Goal: Task Accomplishment & Management: Use online tool/utility

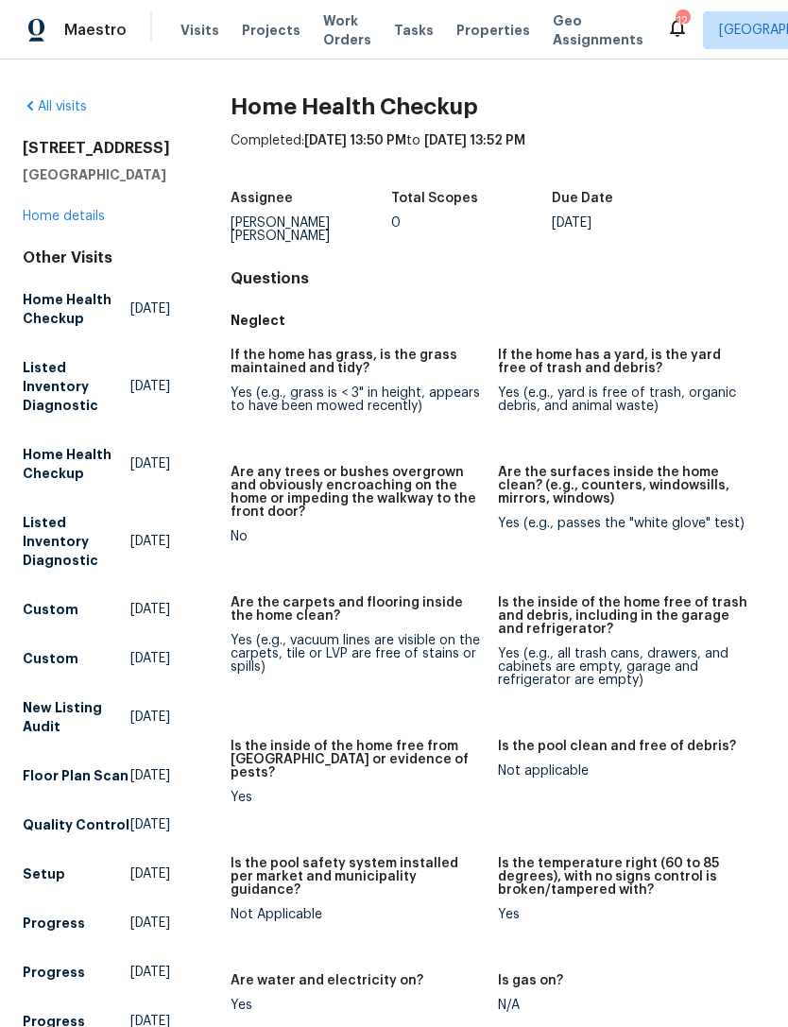
click at [479, 40] on span "Properties" at bounding box center [494, 30] width 74 height 19
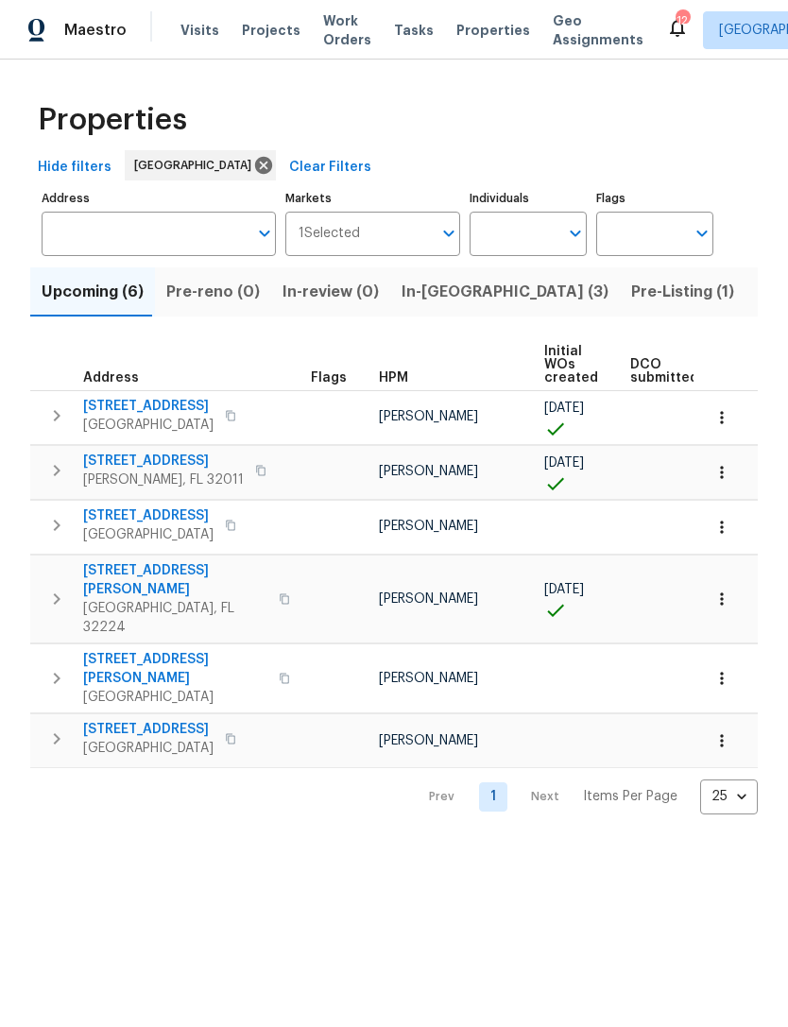
click at [631, 305] on span "Pre-Listing (1)" at bounding box center [682, 292] width 103 height 26
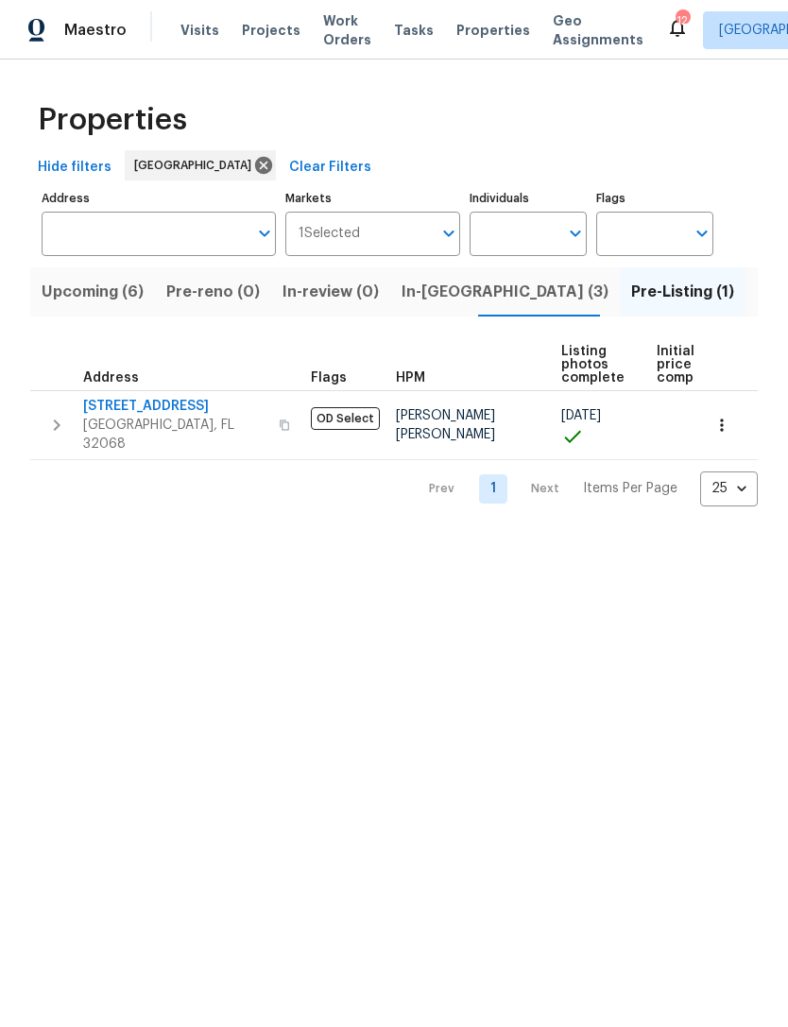
click at [171, 416] on span "[STREET_ADDRESS]" at bounding box center [175, 406] width 184 height 19
click at [185, 40] on span "Visits" at bounding box center [200, 30] width 39 height 19
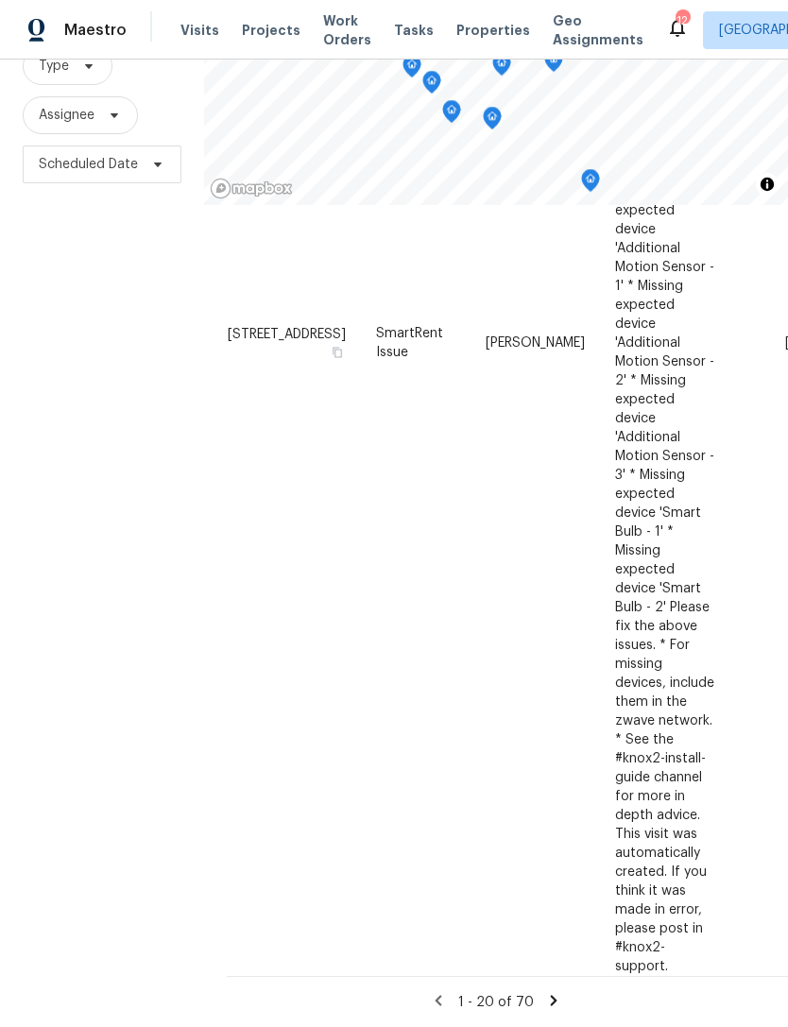
scroll to position [60, 0]
click at [552, 1007] on icon at bounding box center [553, 1000] width 17 height 17
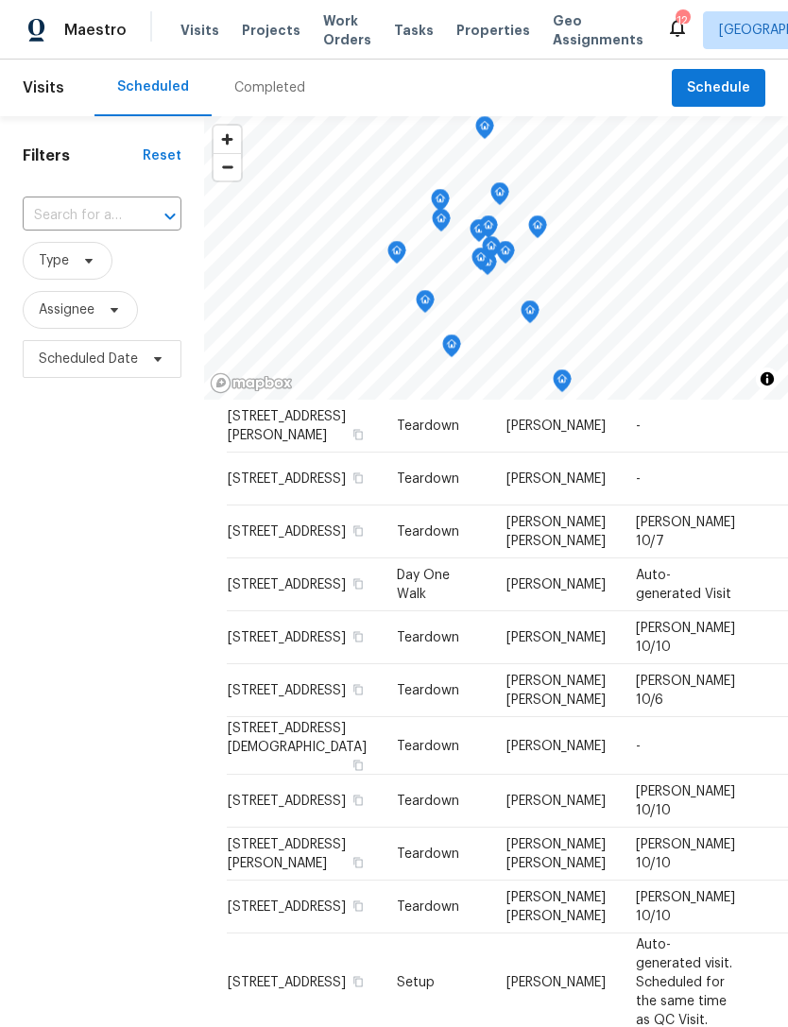
scroll to position [337, 0]
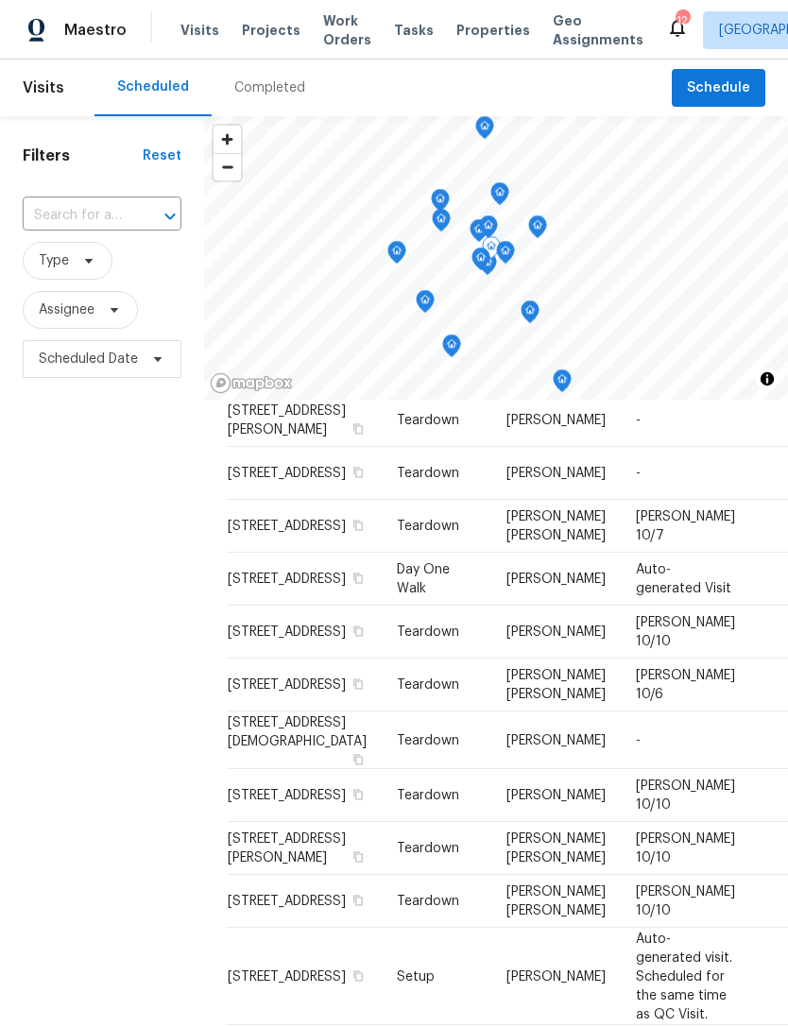
click at [0, 0] on icon at bounding box center [0, 0] width 0 height 0
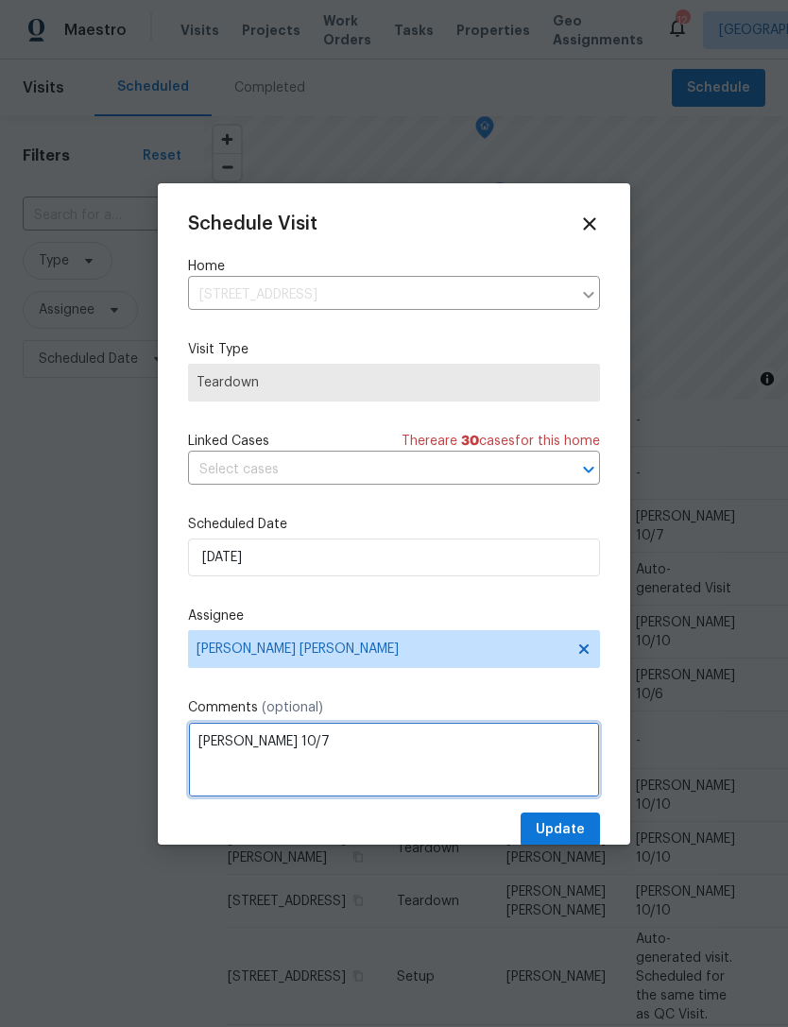
click at [402, 765] on textarea "COE 10/7" at bounding box center [394, 760] width 412 height 76
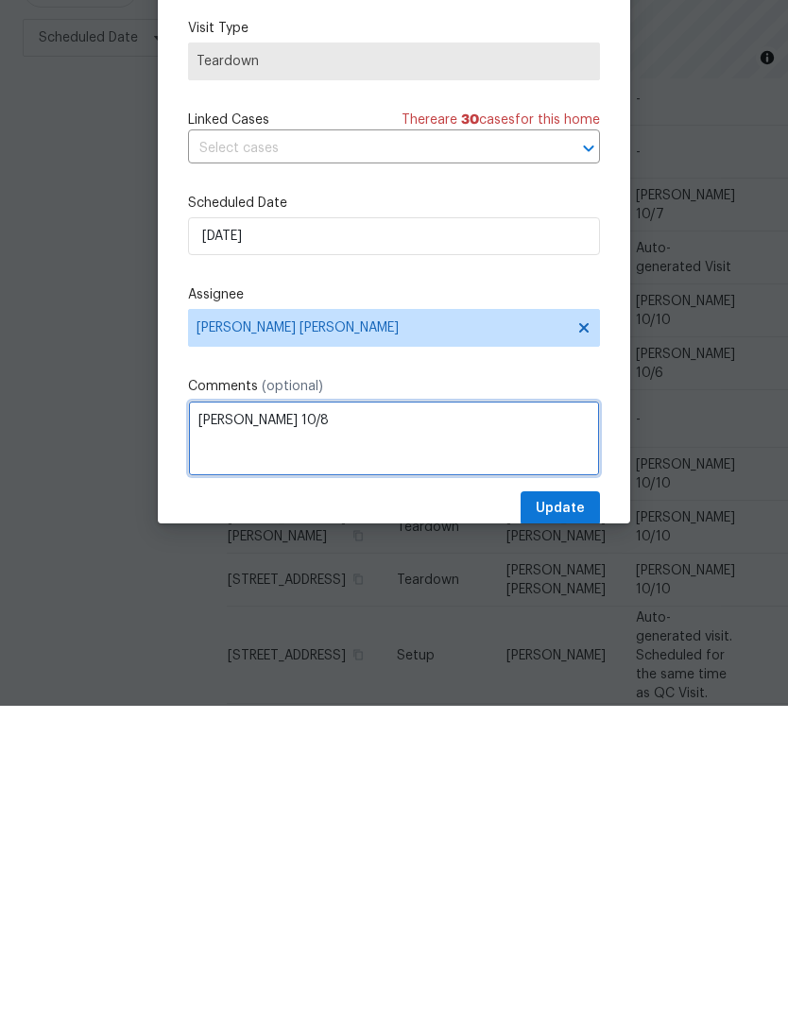
type textarea "COE 10/8"
click at [516, 698] on label "Comments (optional)" at bounding box center [394, 707] width 412 height 19
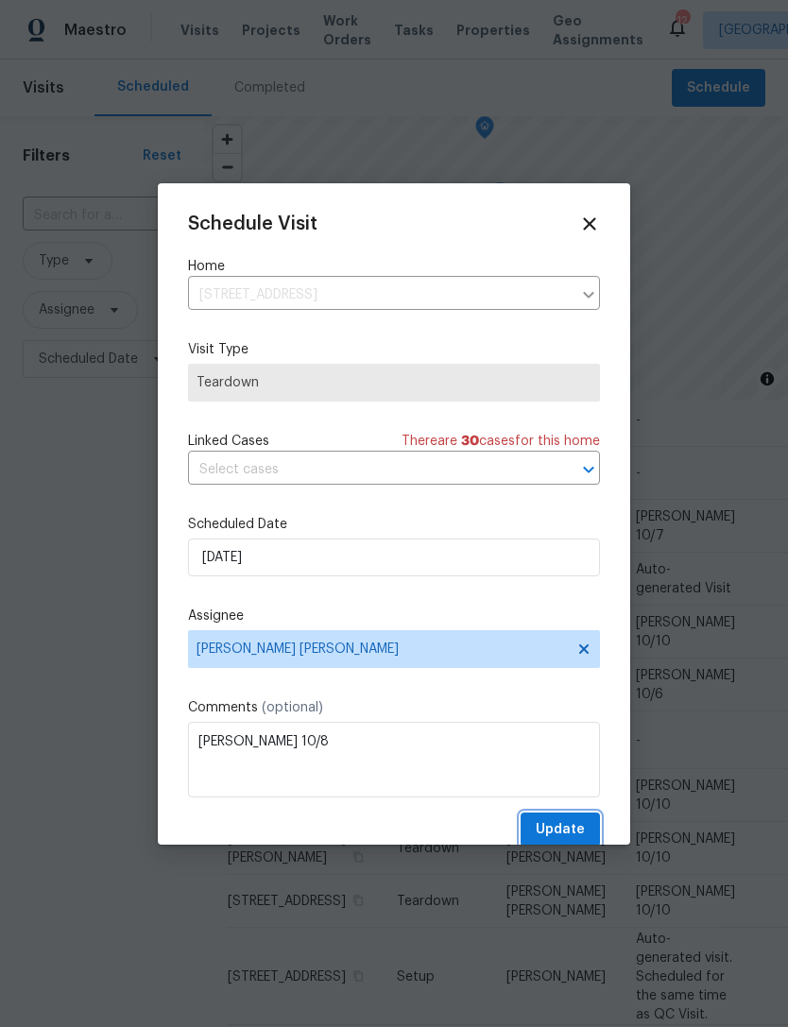
click at [584, 836] on span "Update" at bounding box center [560, 831] width 49 height 24
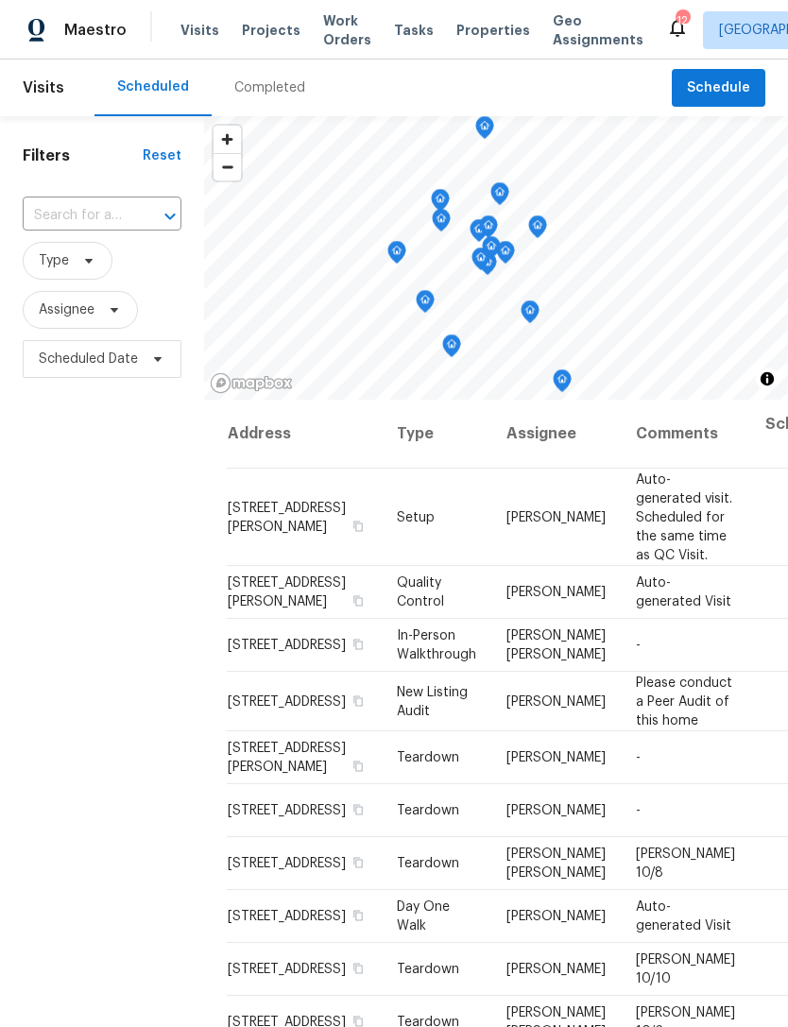
scroll to position [0, 0]
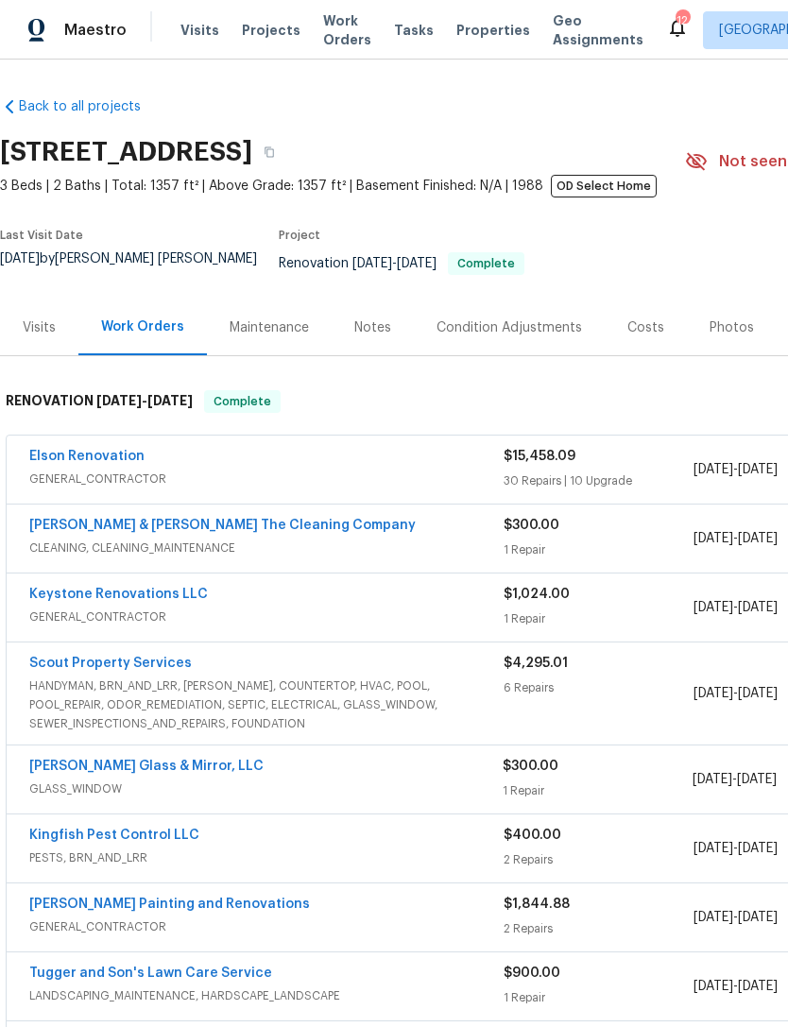
click at [134, 463] on link "Elson Renovation" at bounding box center [86, 456] width 115 height 13
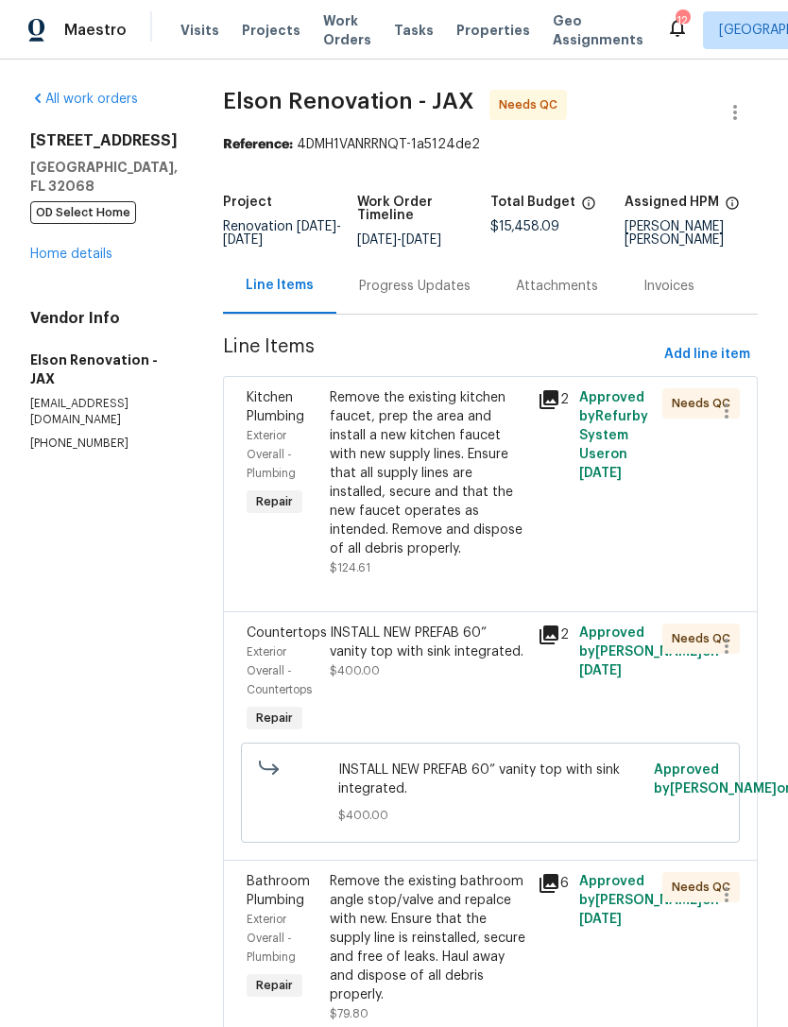
click at [540, 409] on icon at bounding box center [549, 399] width 19 height 19
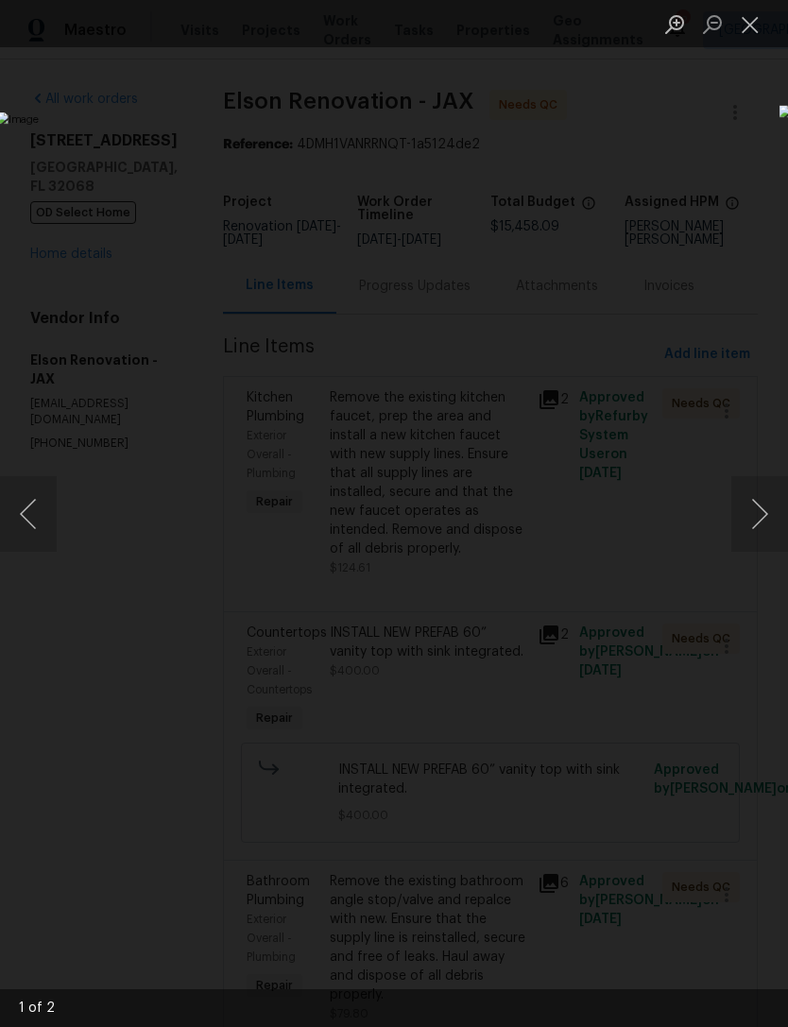
click at [752, 18] on button "Close lightbox" at bounding box center [751, 24] width 38 height 33
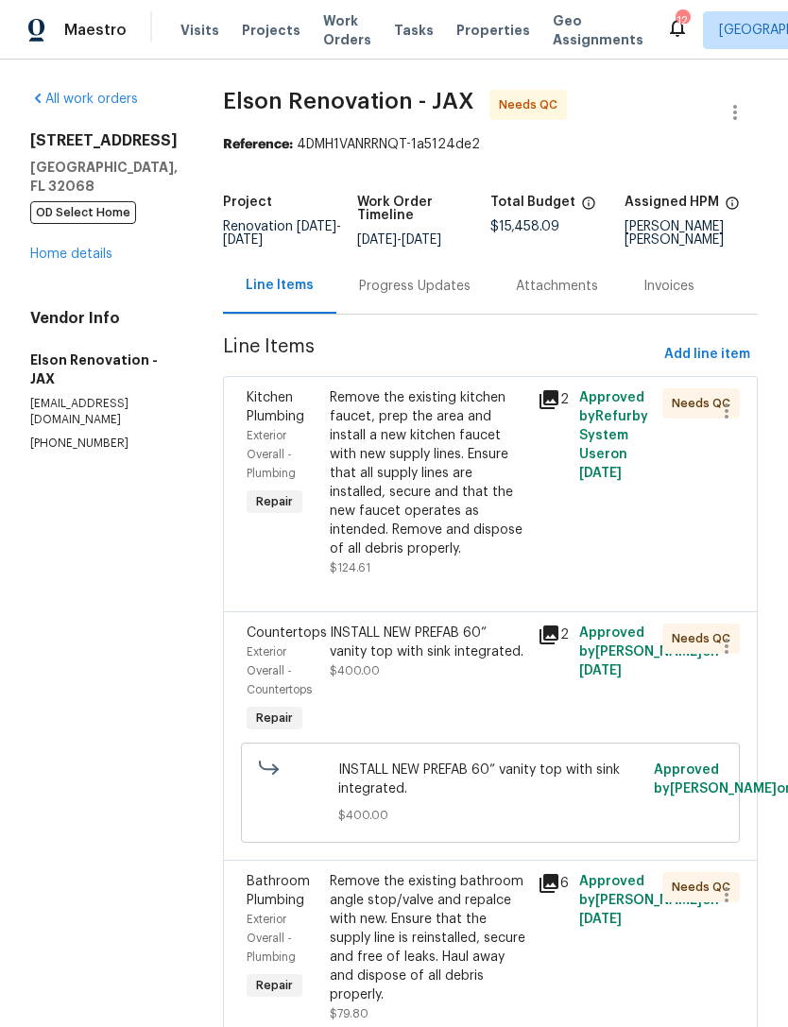
click at [437, 501] on div "Remove the existing kitchen faucet, prep the area and install a new kitchen fau…" at bounding box center [428, 473] width 197 height 170
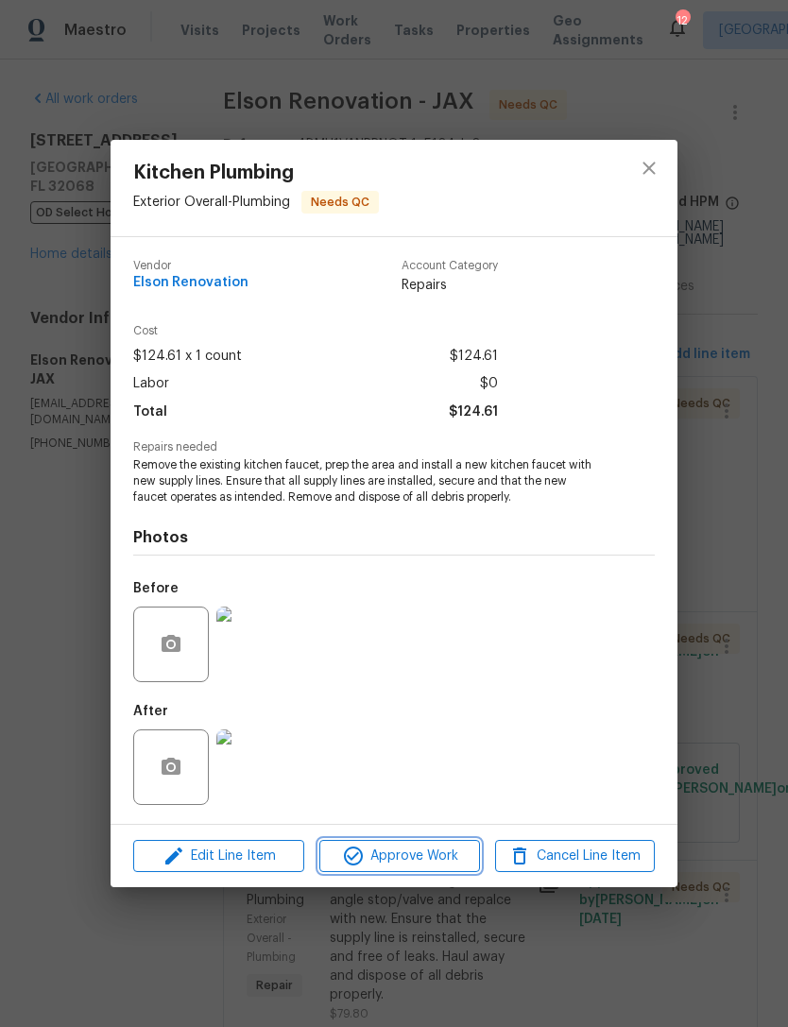
click at [434, 860] on span "Approve Work" at bounding box center [399, 857] width 148 height 24
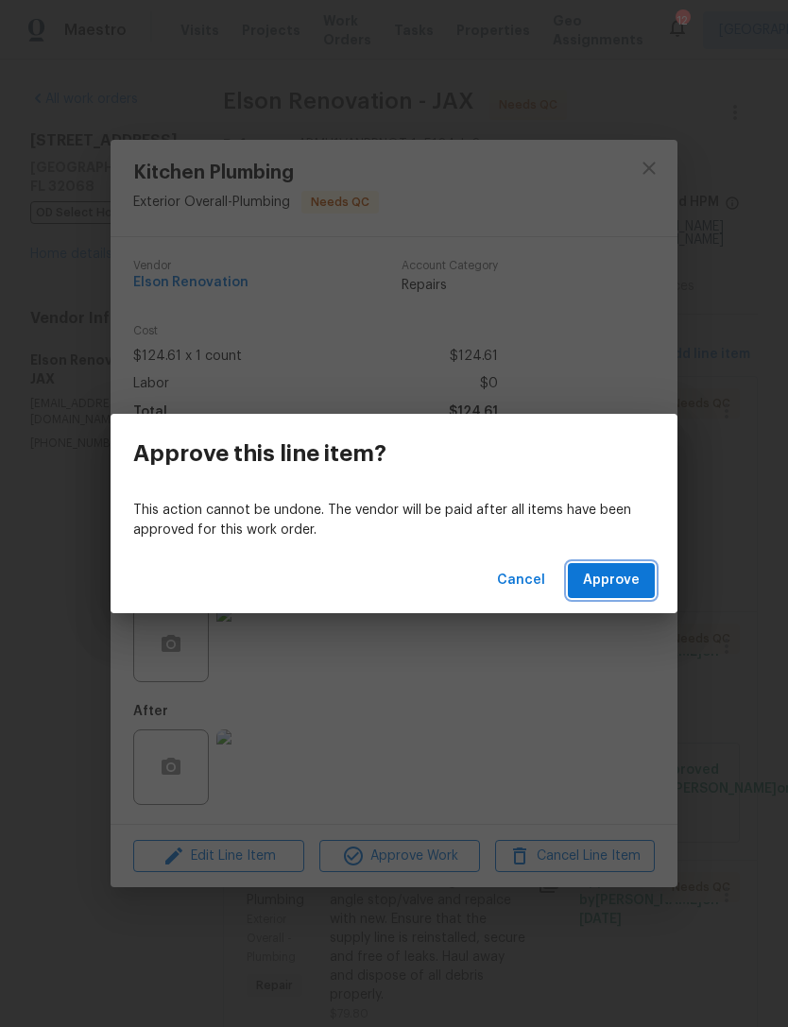
click at [611, 595] on button "Approve" at bounding box center [611, 580] width 87 height 35
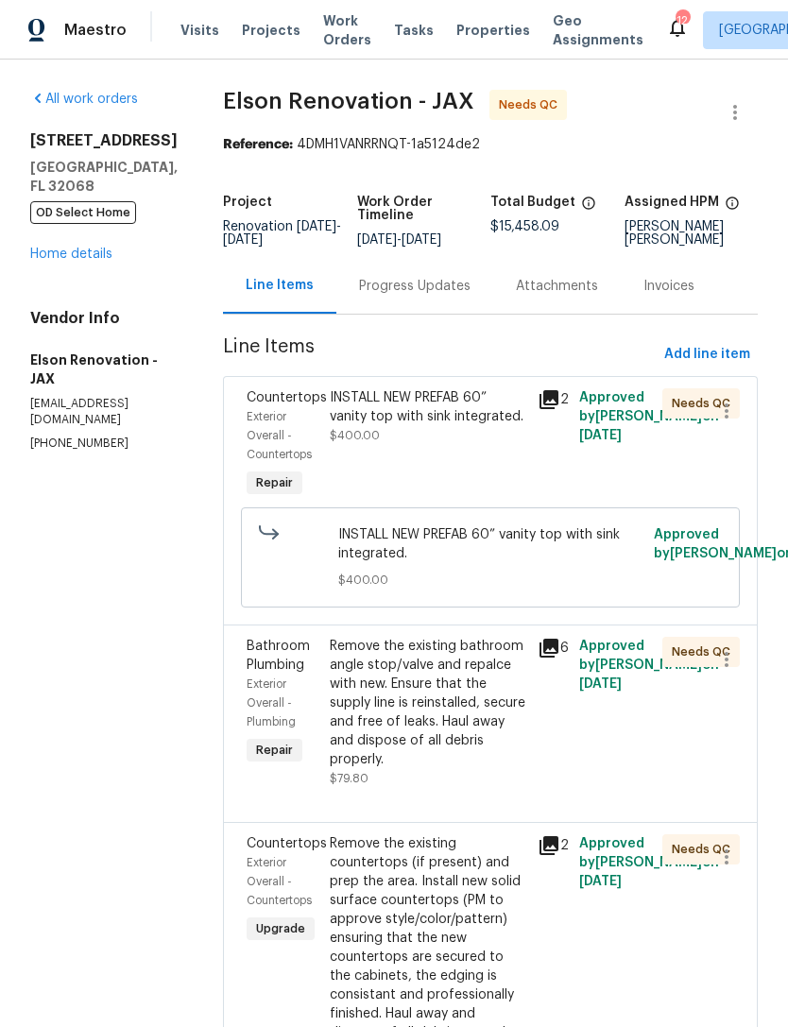
click at [463, 426] on div "INSTALL NEW PREFAB 60” vanity top with sink integrated." at bounding box center [428, 407] width 197 height 38
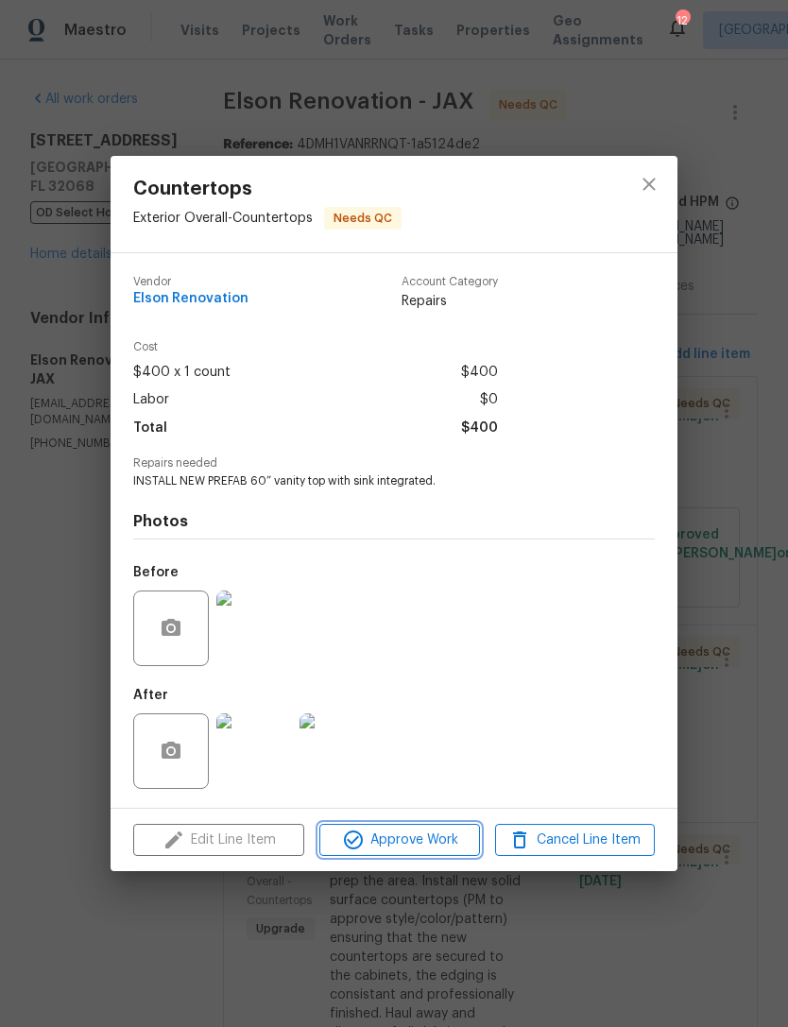
click at [464, 839] on span "Approve Work" at bounding box center [399, 841] width 148 height 24
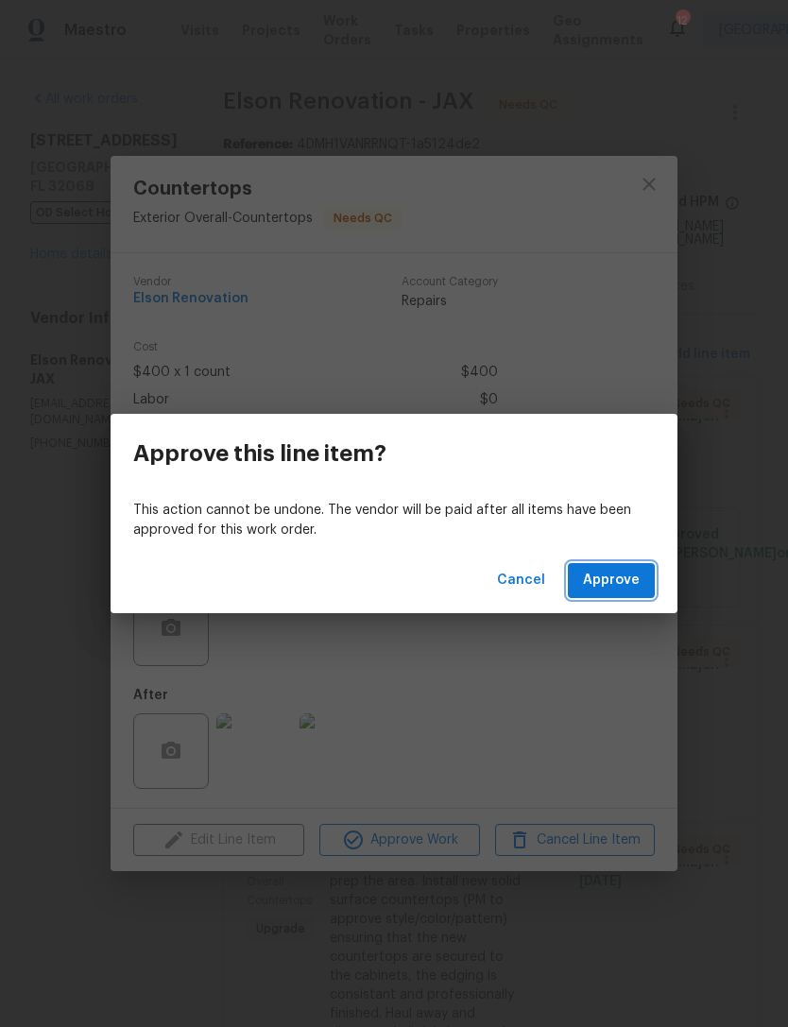
click at [637, 576] on span "Approve" at bounding box center [611, 581] width 57 height 24
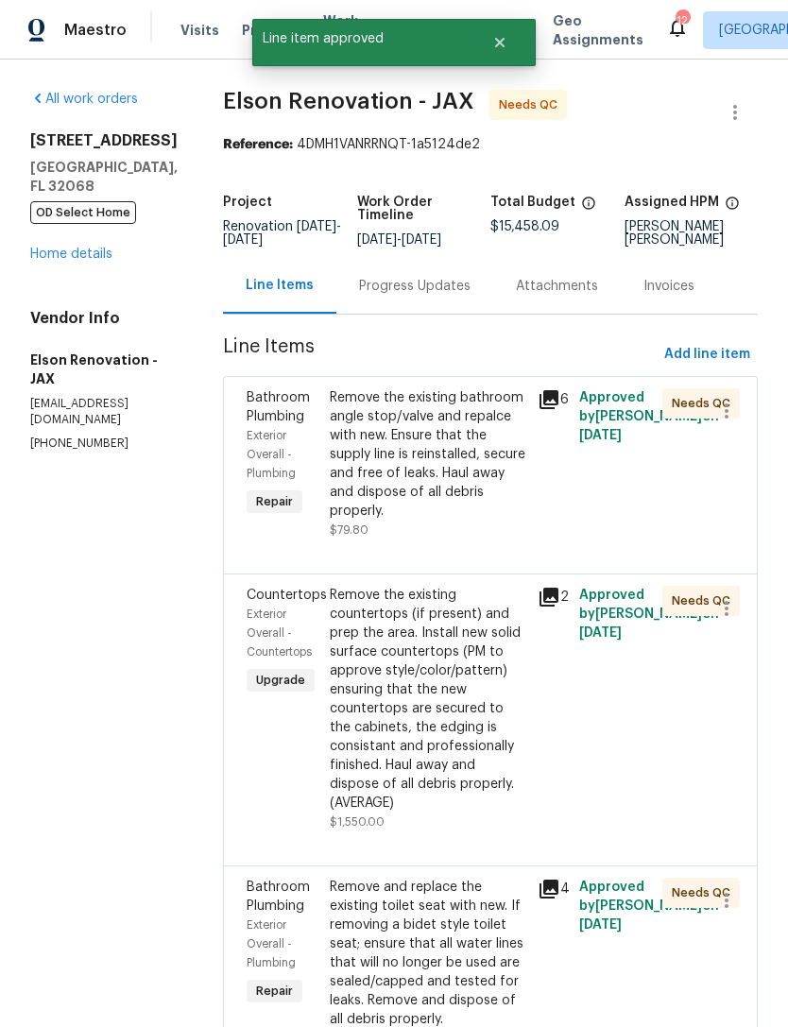
click at [540, 409] on icon at bounding box center [549, 399] width 19 height 19
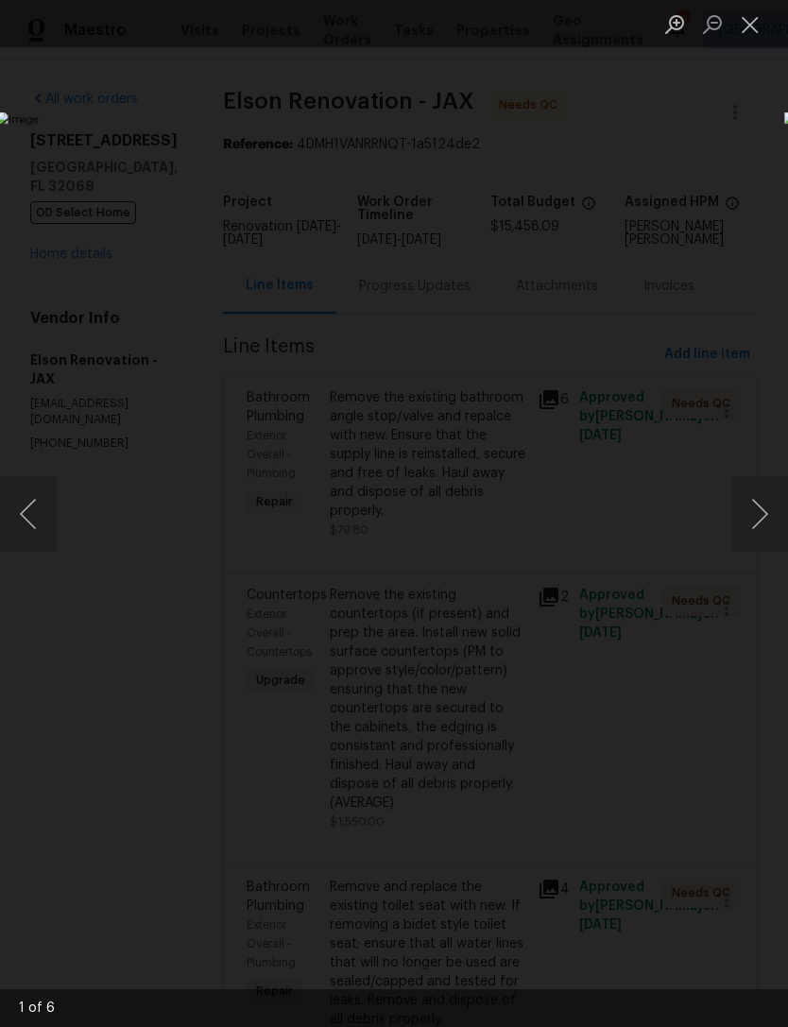
click at [763, 530] on button "Next image" at bounding box center [760, 514] width 57 height 76
click at [755, 519] on button "Next image" at bounding box center [760, 514] width 57 height 76
click at [753, 516] on button "Next image" at bounding box center [760, 514] width 57 height 76
click at [749, 25] on button "Close lightbox" at bounding box center [751, 24] width 38 height 33
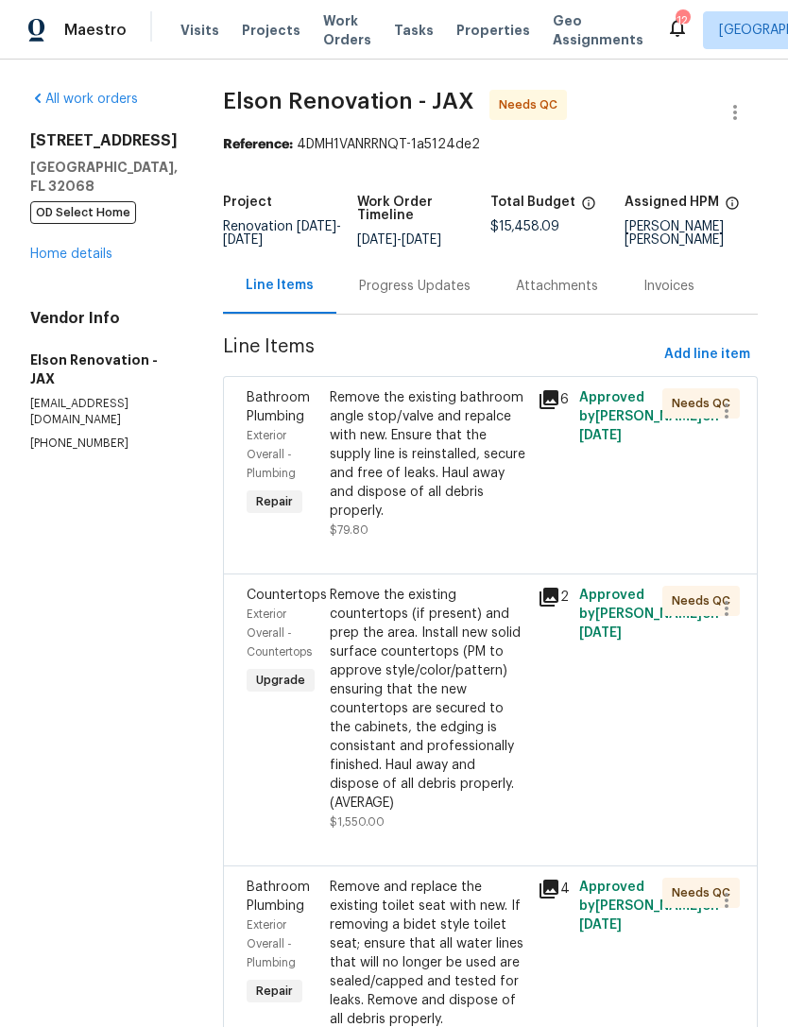
click at [461, 474] on div "Remove the existing bathroom angle stop/valve and repalce with new. Ensure that…" at bounding box center [428, 454] width 197 height 132
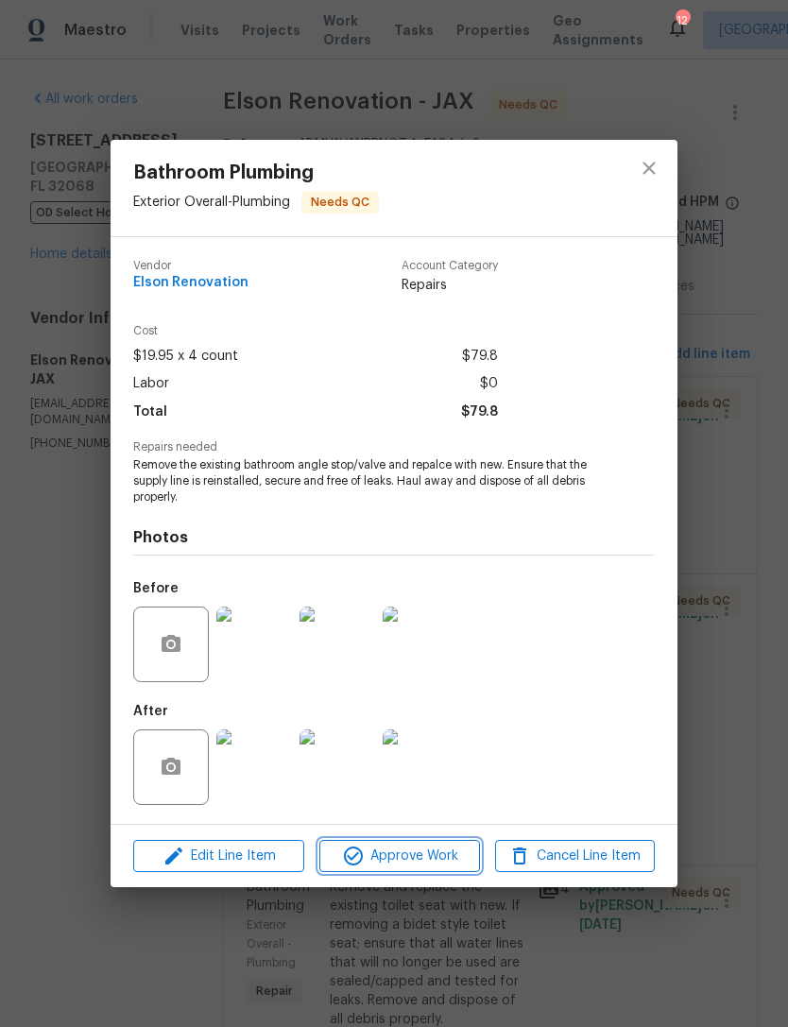
click at [450, 864] on span "Approve Work" at bounding box center [399, 857] width 148 height 24
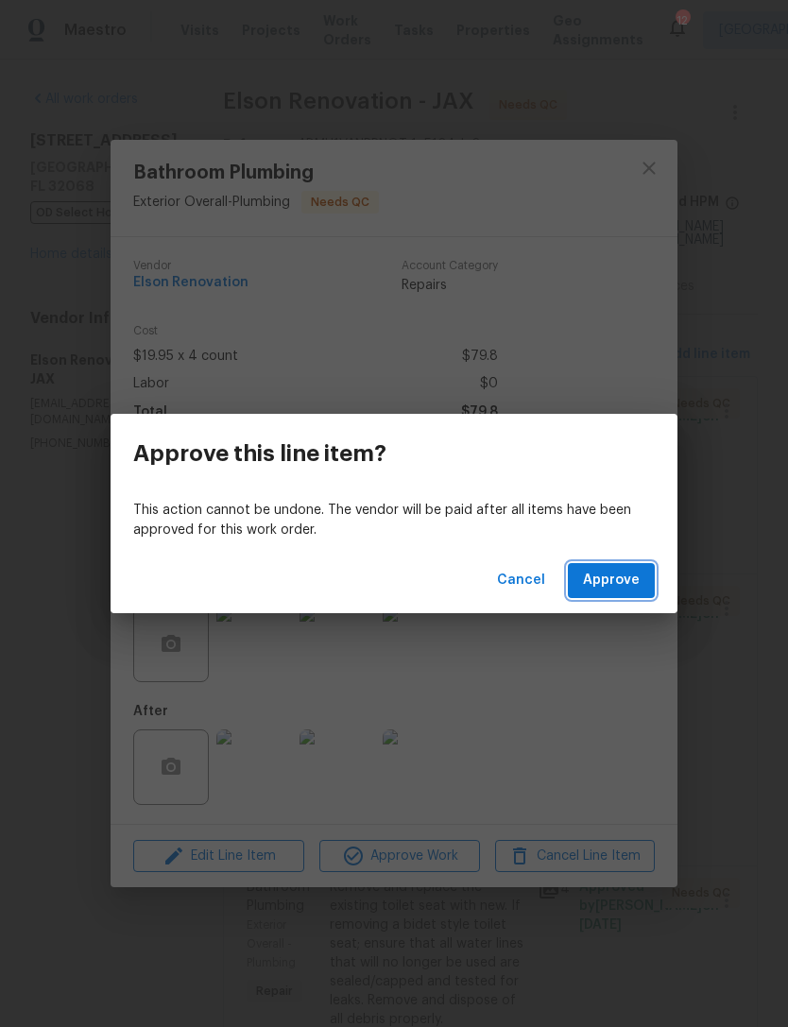
click at [635, 583] on span "Approve" at bounding box center [611, 581] width 57 height 24
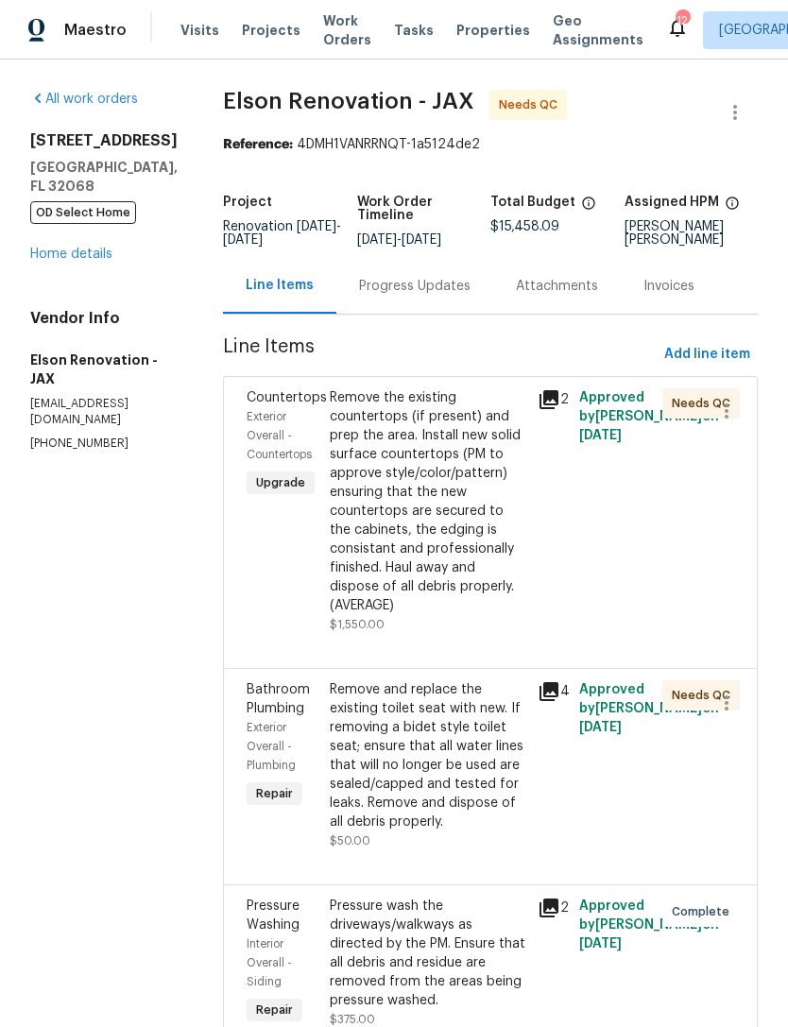
click at [440, 498] on div "Remove the existing countertops (if present) and prep the area. Install new sol…" at bounding box center [428, 501] width 197 height 227
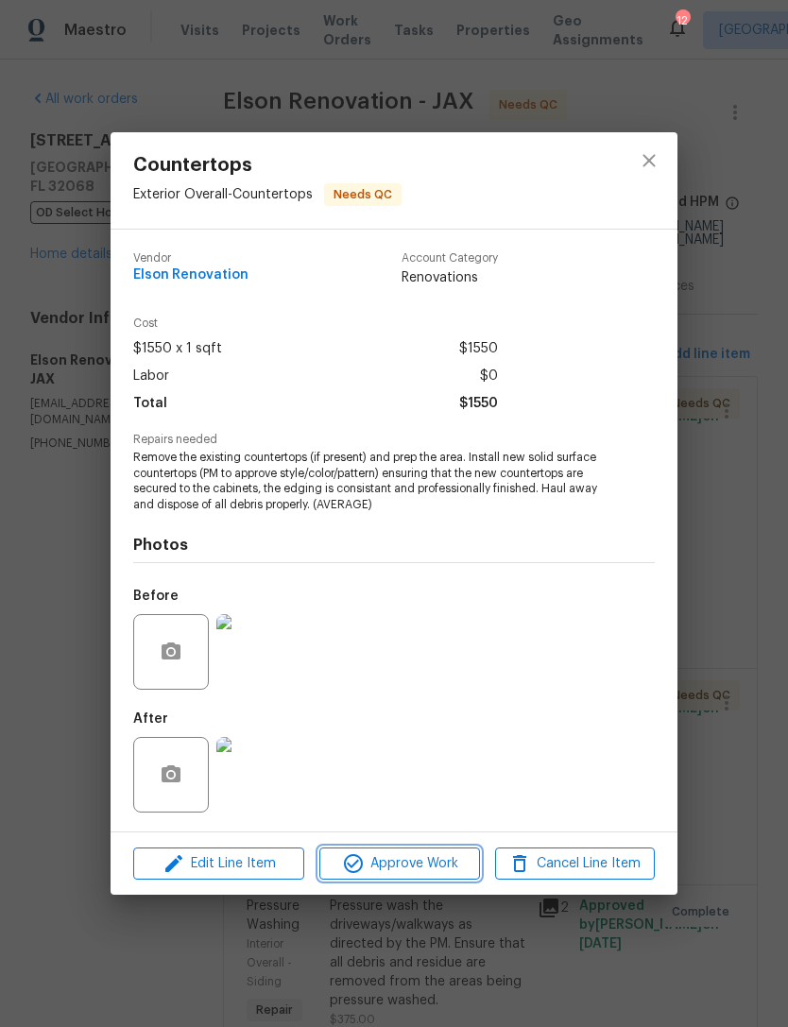
click at [438, 873] on span "Approve Work" at bounding box center [399, 865] width 148 height 24
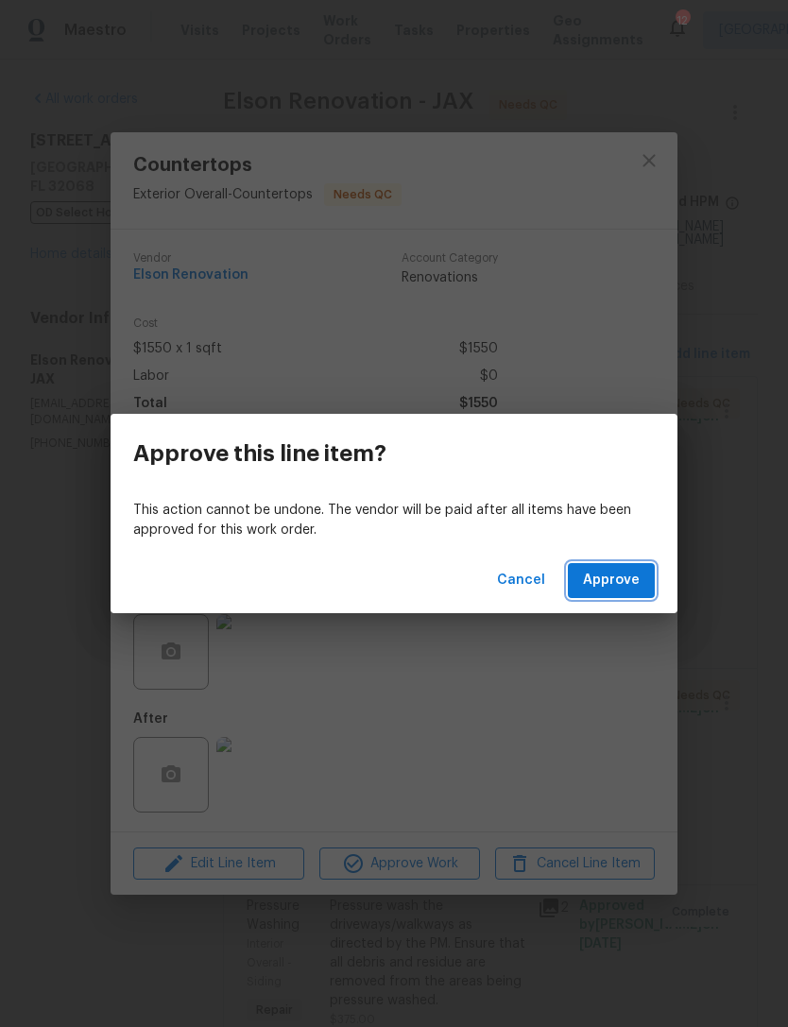
click at [629, 582] on span "Approve" at bounding box center [611, 581] width 57 height 24
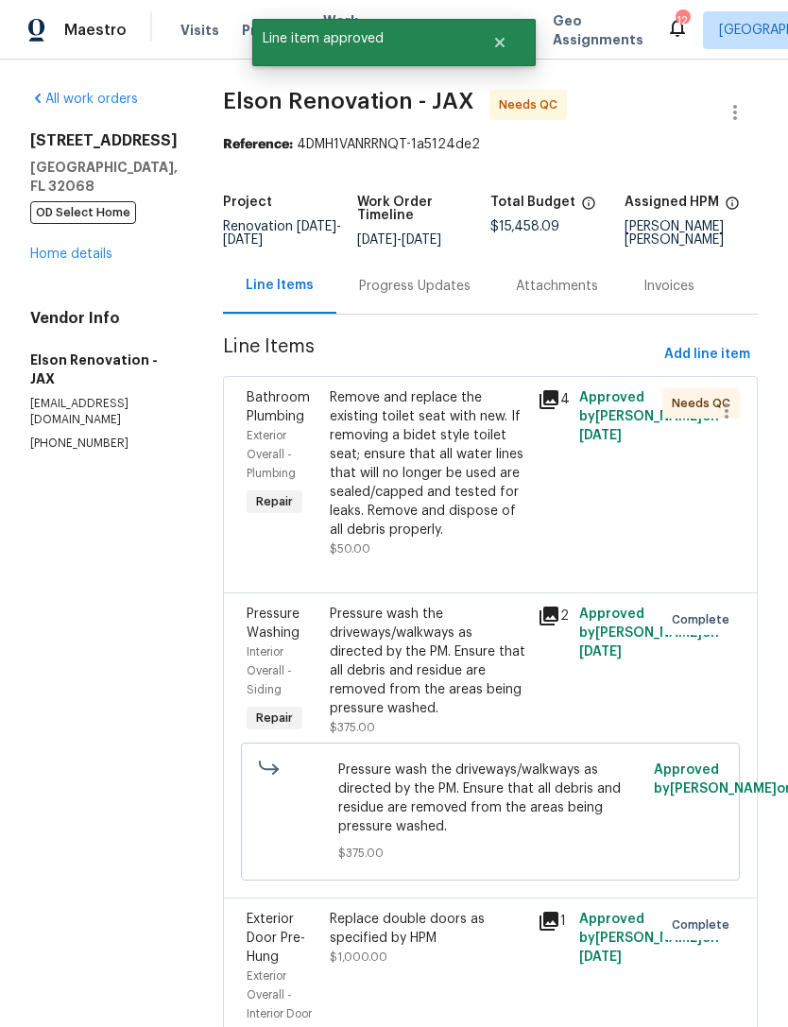
click at [445, 486] on div "Remove and replace the existing toilet seat with new. If removing a bidet style…" at bounding box center [428, 463] width 197 height 151
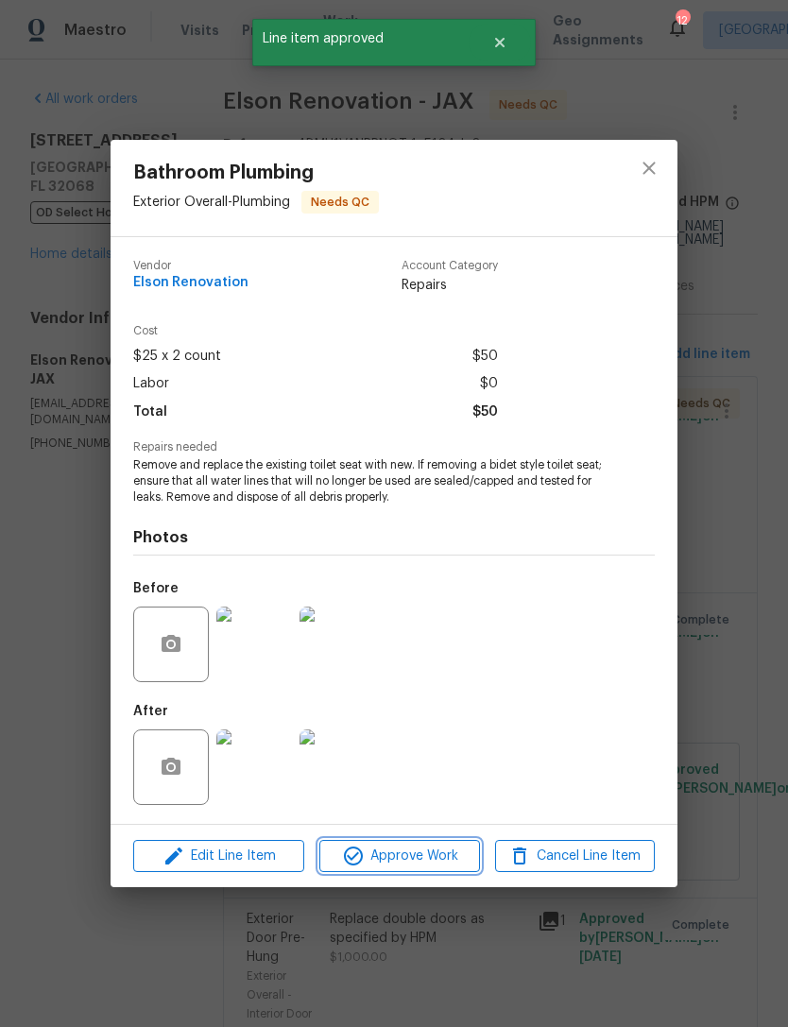
click at [447, 857] on span "Approve Work" at bounding box center [399, 857] width 148 height 24
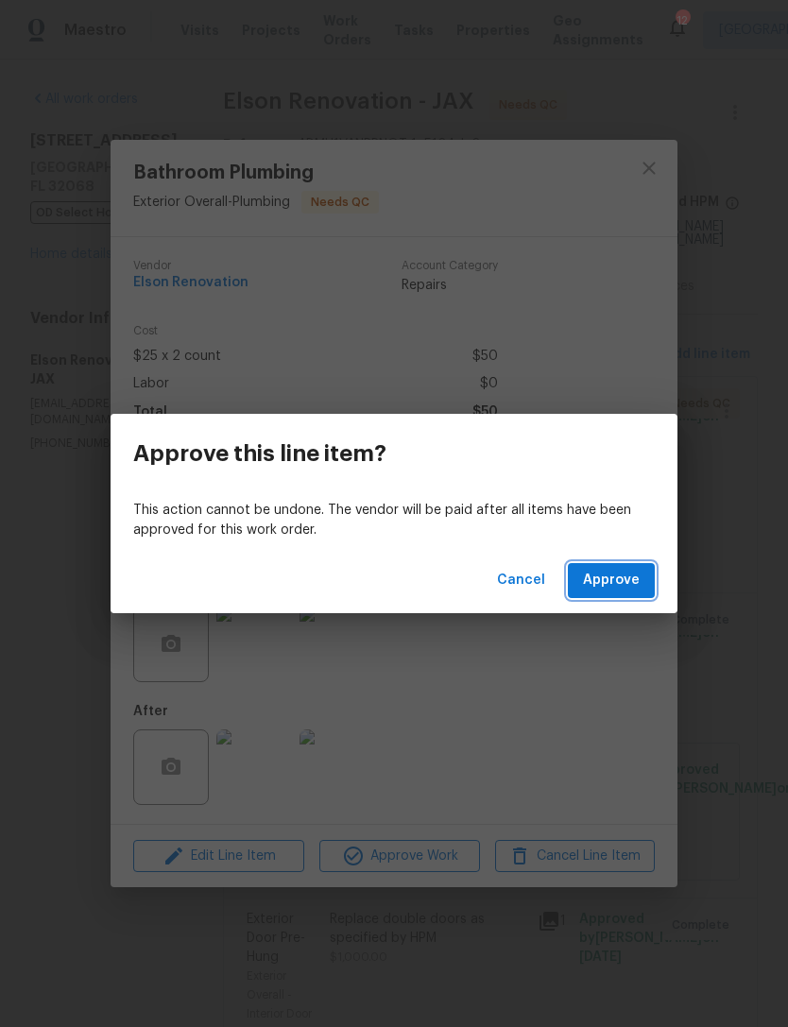
click at [630, 581] on span "Approve" at bounding box center [611, 581] width 57 height 24
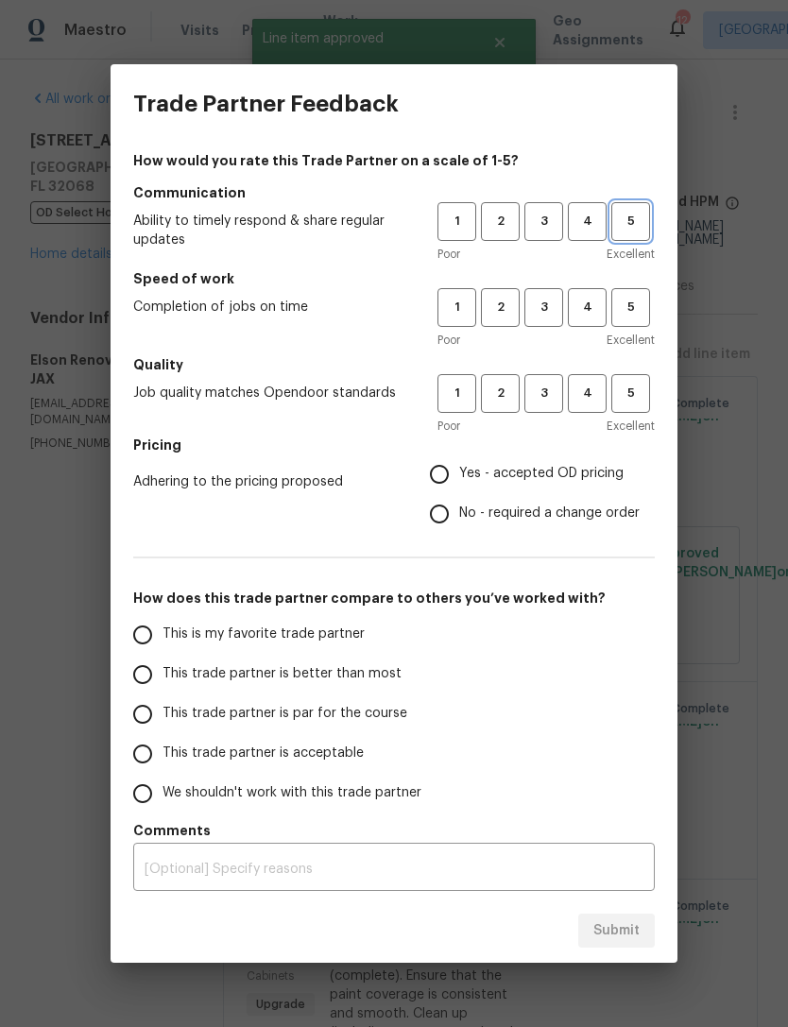
click at [641, 208] on button "5" at bounding box center [631, 221] width 39 height 39
click at [634, 307] on span "5" at bounding box center [630, 308] width 35 height 22
click at [589, 403] on span "4" at bounding box center [587, 394] width 35 height 22
click at [559, 484] on span "Yes - accepted OD pricing" at bounding box center [541, 474] width 164 height 20
click at [459, 484] on input "Yes - accepted OD pricing" at bounding box center [440, 475] width 40 height 40
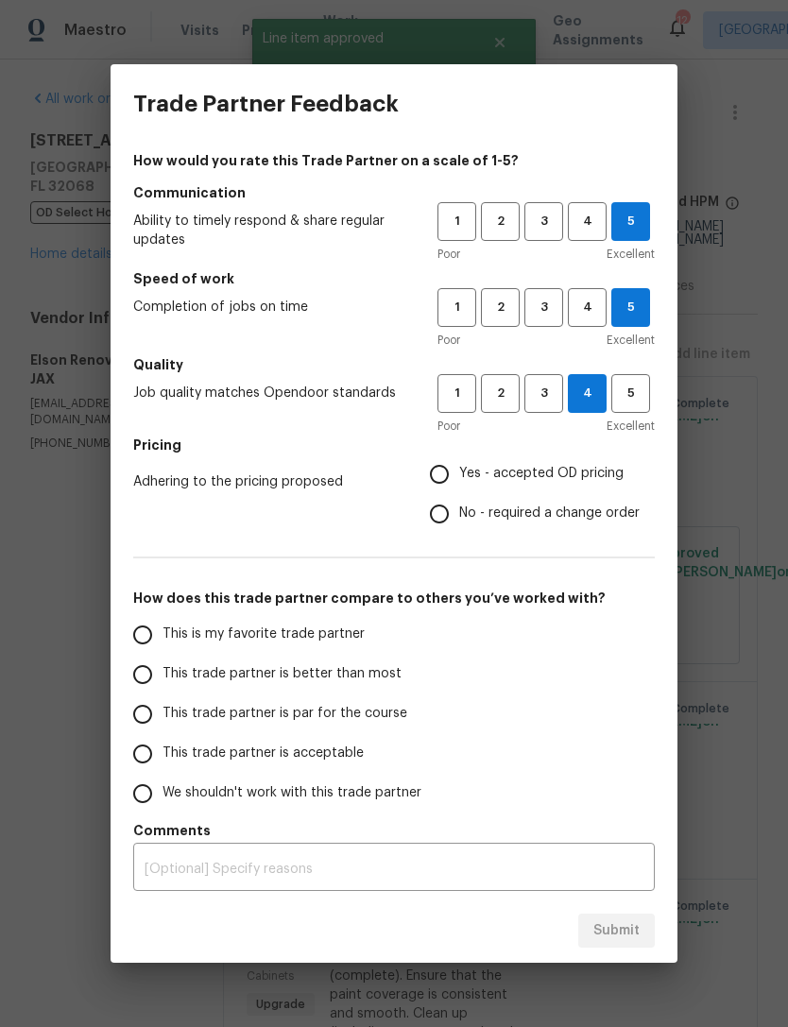
radio input "true"
click at [366, 677] on span "This trade partner is better than most" at bounding box center [282, 674] width 239 height 20
click at [163, 677] on input "This trade partner is better than most" at bounding box center [143, 675] width 40 height 40
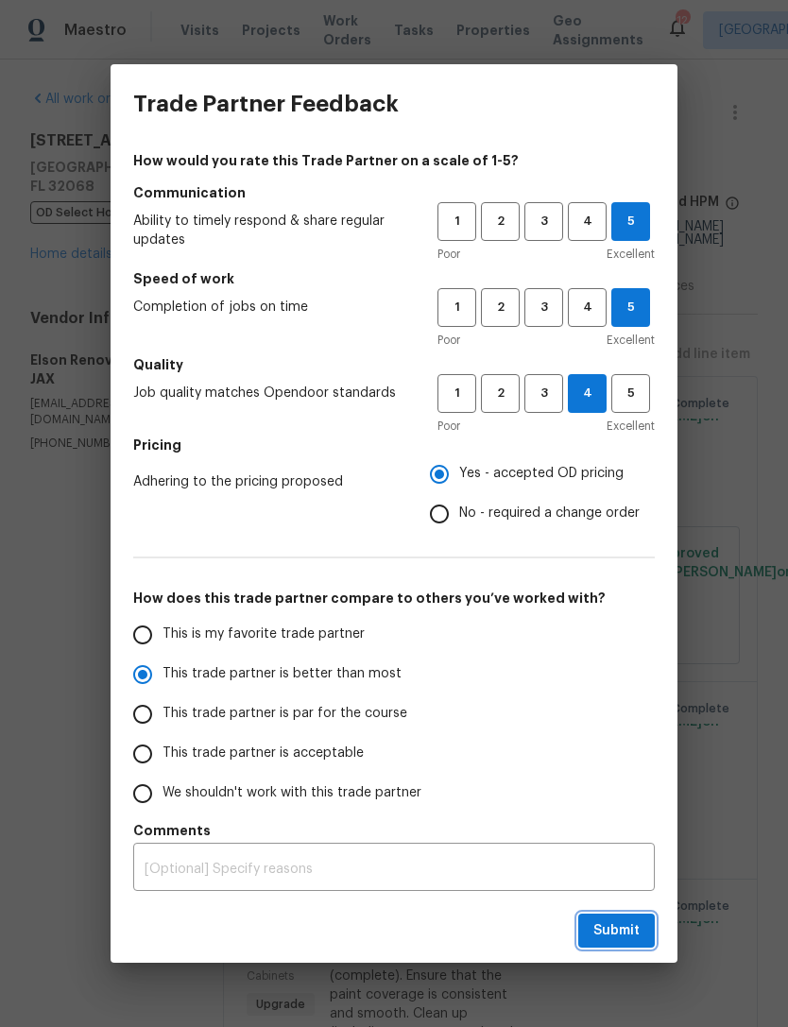
click at [623, 934] on span "Submit" at bounding box center [617, 932] width 46 height 24
radio input "true"
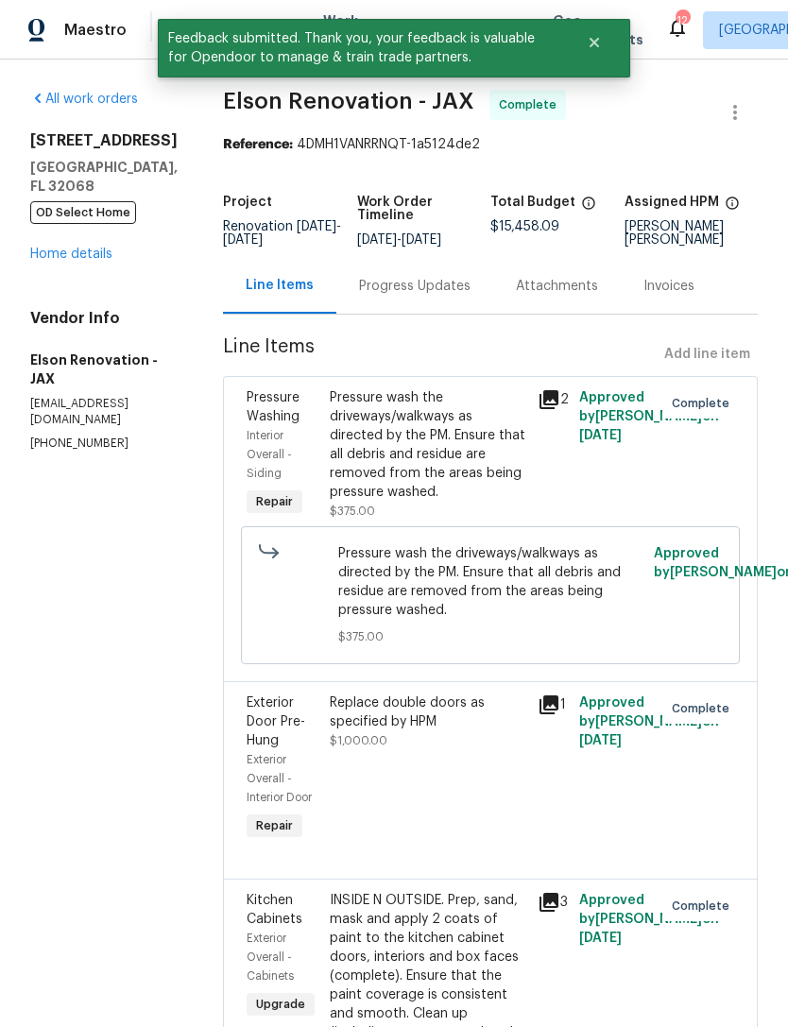
click at [76, 261] on link "Home details" at bounding box center [71, 254] width 82 height 13
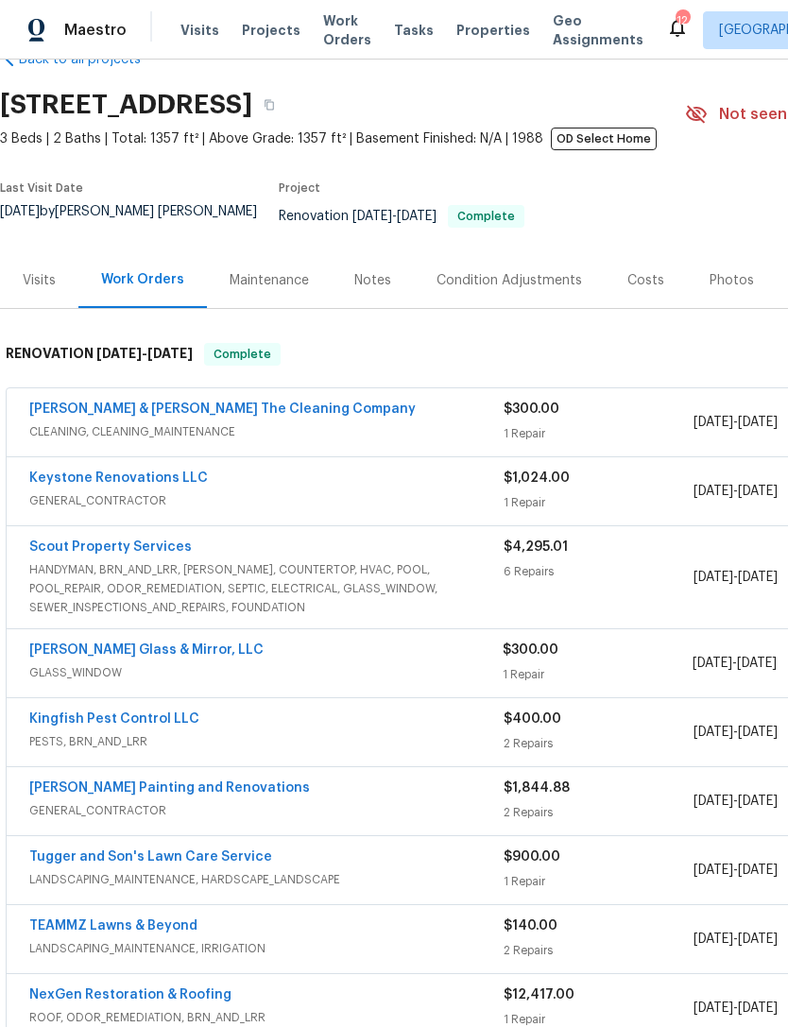
scroll to position [48, 0]
click at [289, 415] on link "[PERSON_NAME] & [PERSON_NAME] The Cleaning Company" at bounding box center [222, 408] width 387 height 13
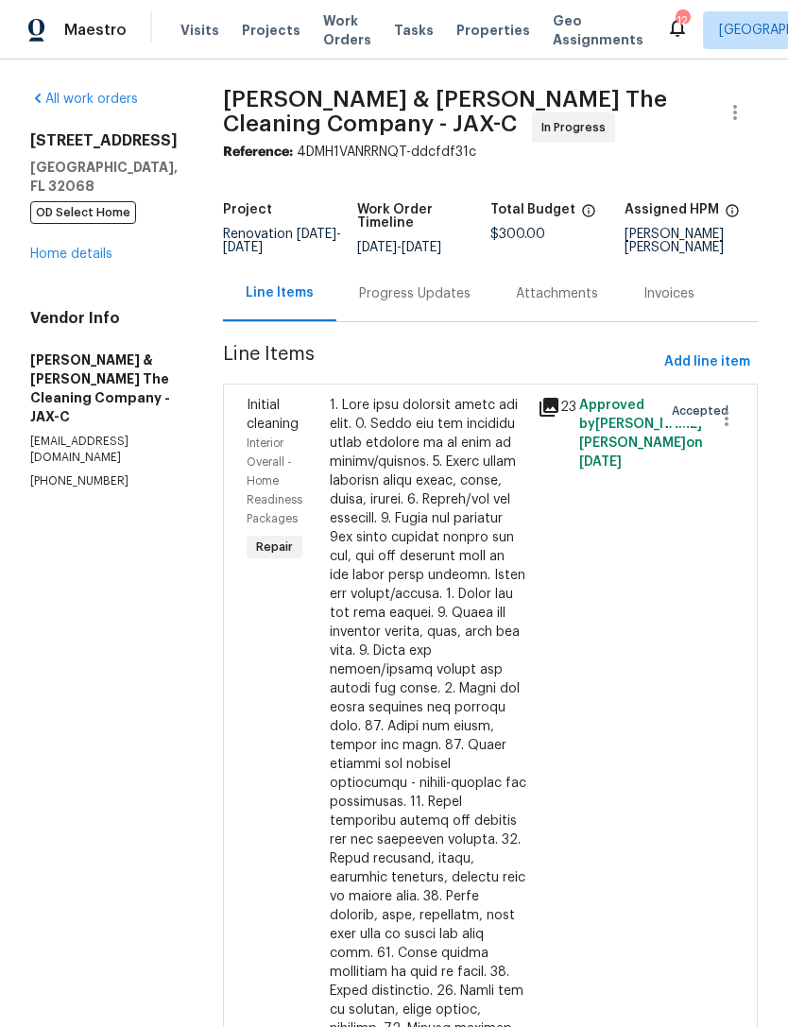
click at [432, 303] on div "Progress Updates" at bounding box center [415, 293] width 112 height 19
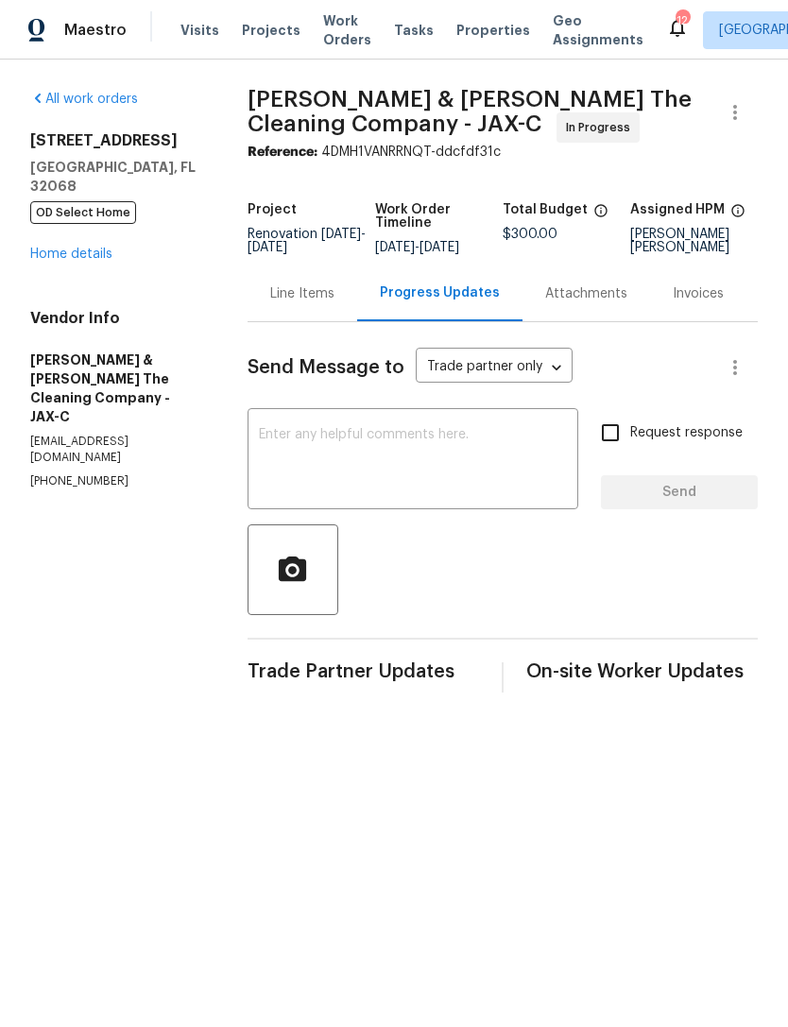
click at [427, 494] on textarea at bounding box center [413, 461] width 308 height 66
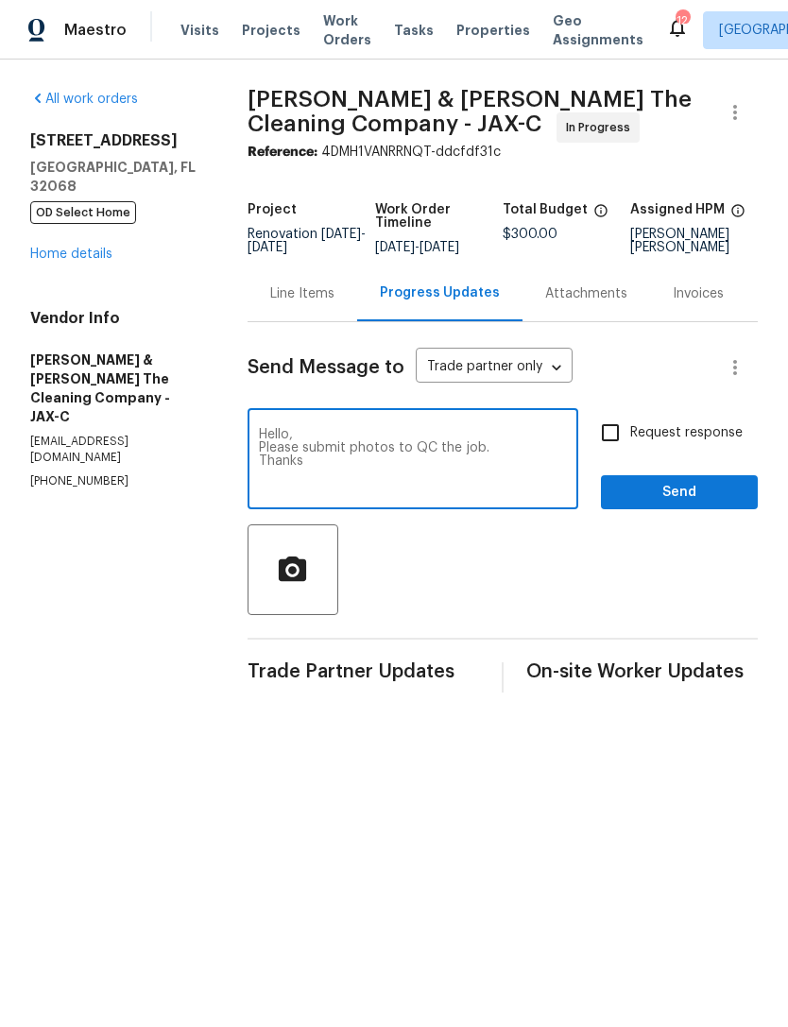
type textarea "Hello, Please submit photos to QC the job. Thanks"
click at [620, 453] on input "Request response" at bounding box center [611, 433] width 40 height 40
checkbox input "true"
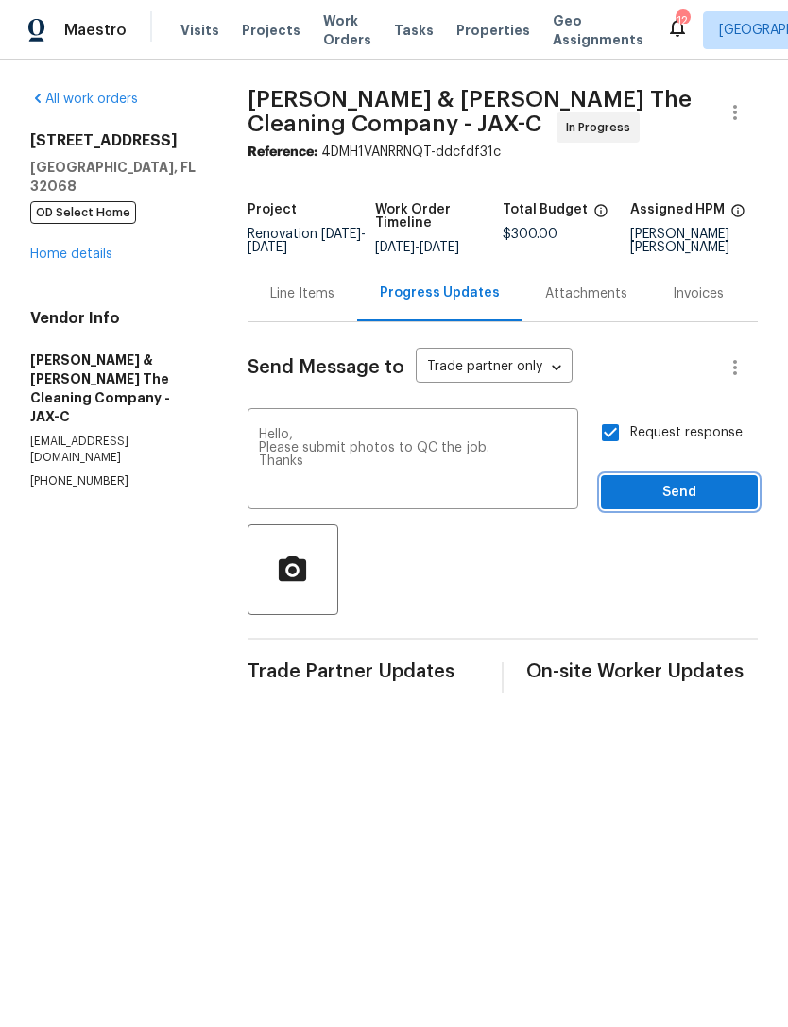
click at [675, 505] on span "Send" at bounding box center [679, 493] width 127 height 24
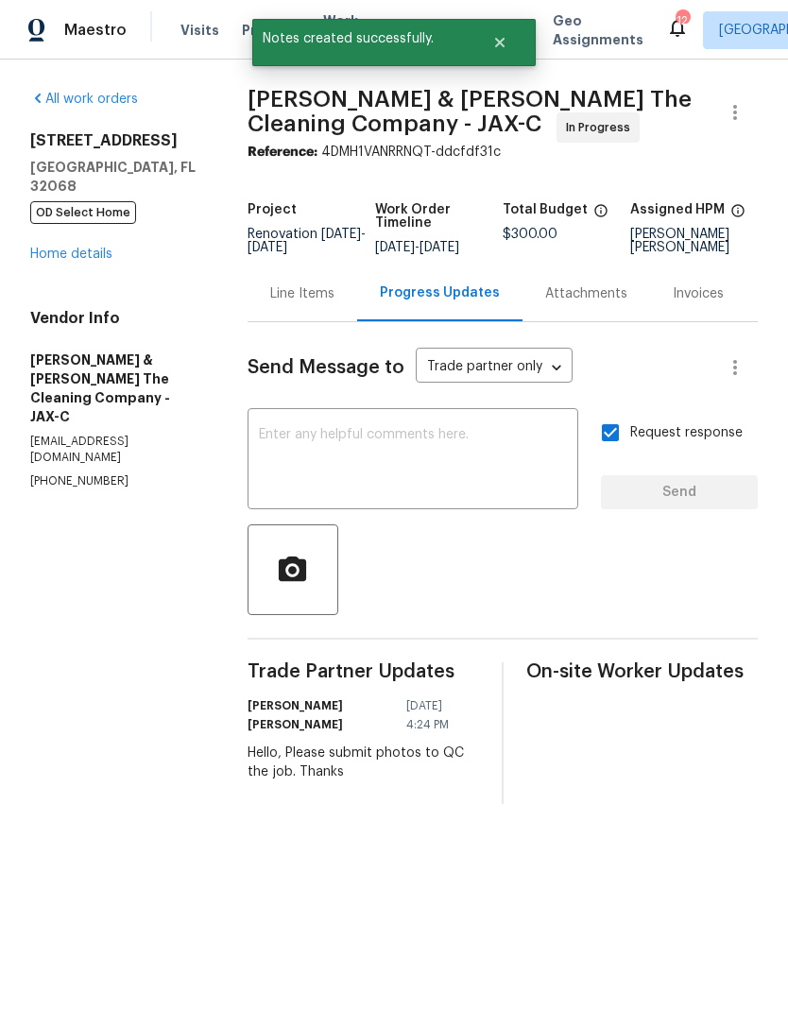
click at [106, 253] on link "Home details" at bounding box center [71, 254] width 82 height 13
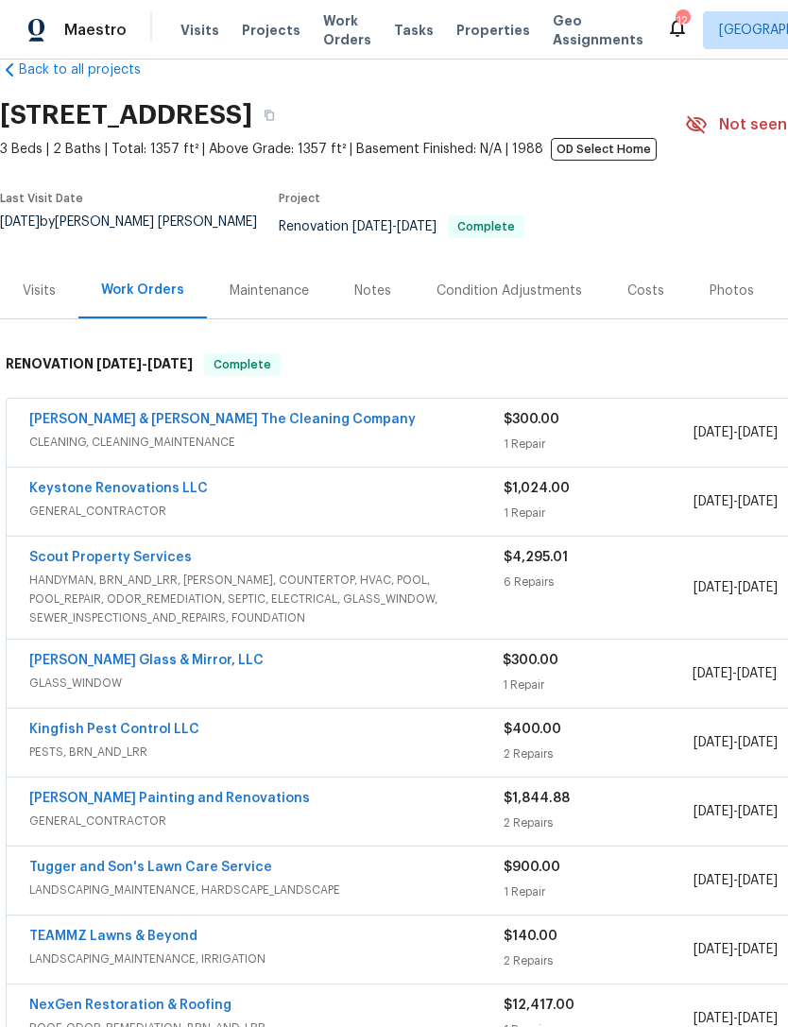
scroll to position [37, 0]
click at [161, 667] on link "[PERSON_NAME] Glass & Mirror, LLC" at bounding box center [146, 660] width 234 height 13
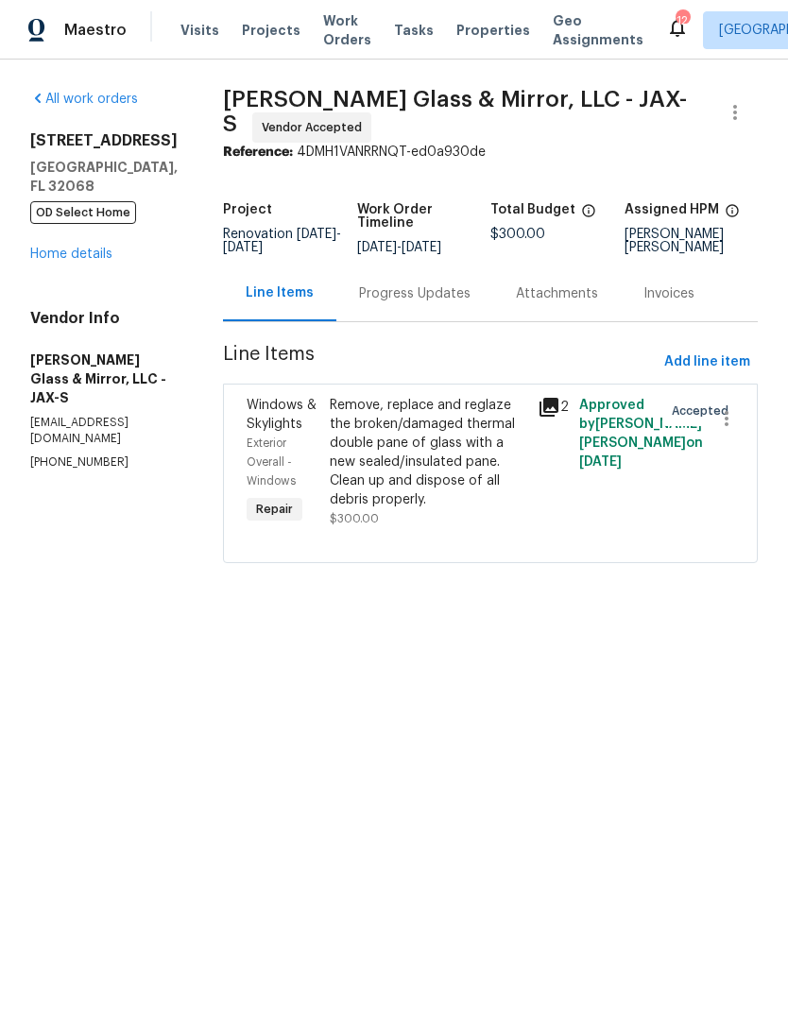
click at [409, 296] on div "Progress Updates" at bounding box center [415, 293] width 112 height 19
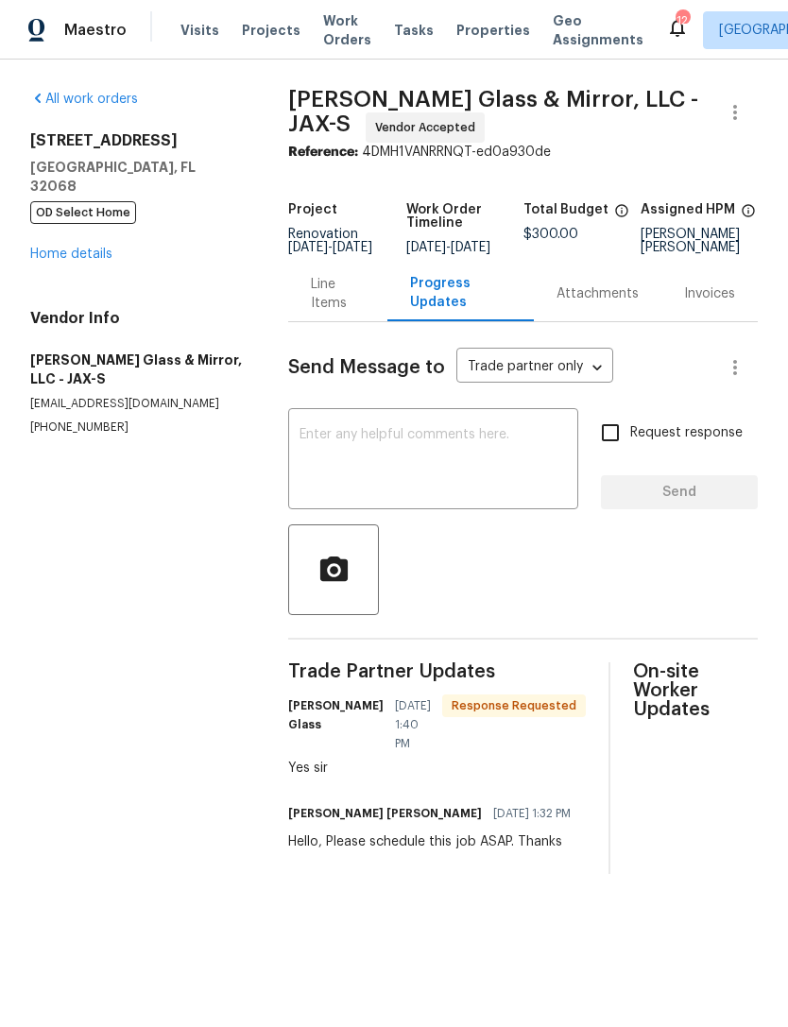
click at [514, 467] on textarea at bounding box center [433, 461] width 267 height 66
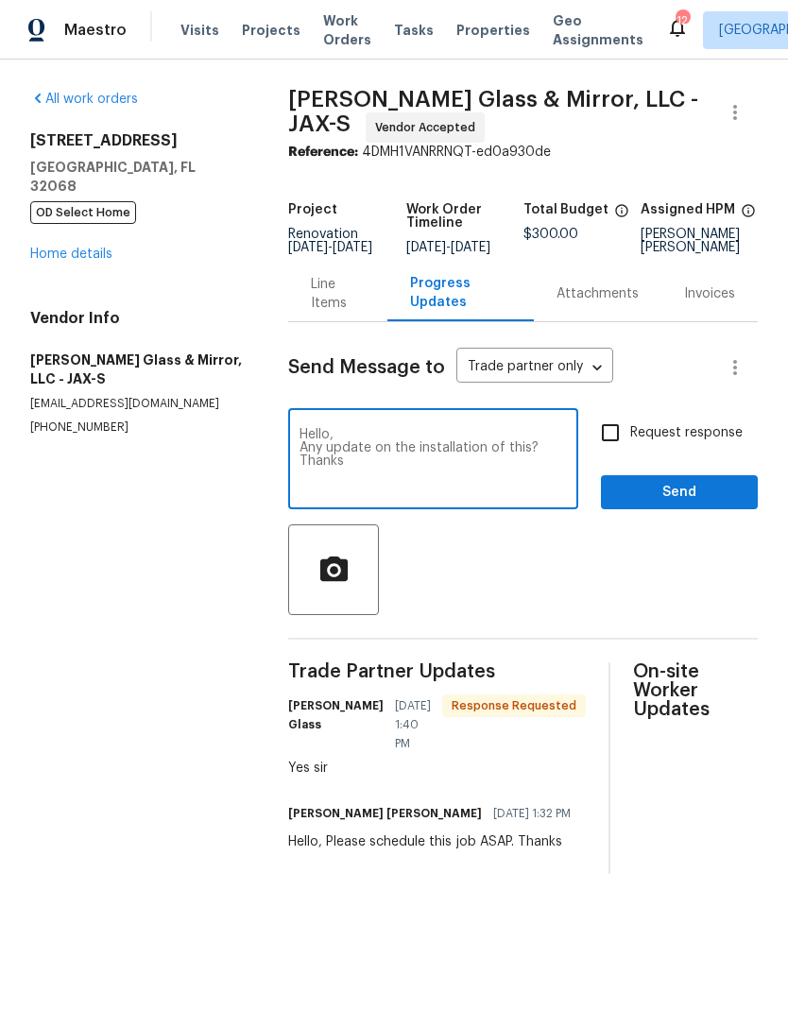
type textarea "Hello, Any update on the installation of this? Thanks"
click at [608, 453] on input "Request response" at bounding box center [611, 433] width 40 height 40
checkbox input "true"
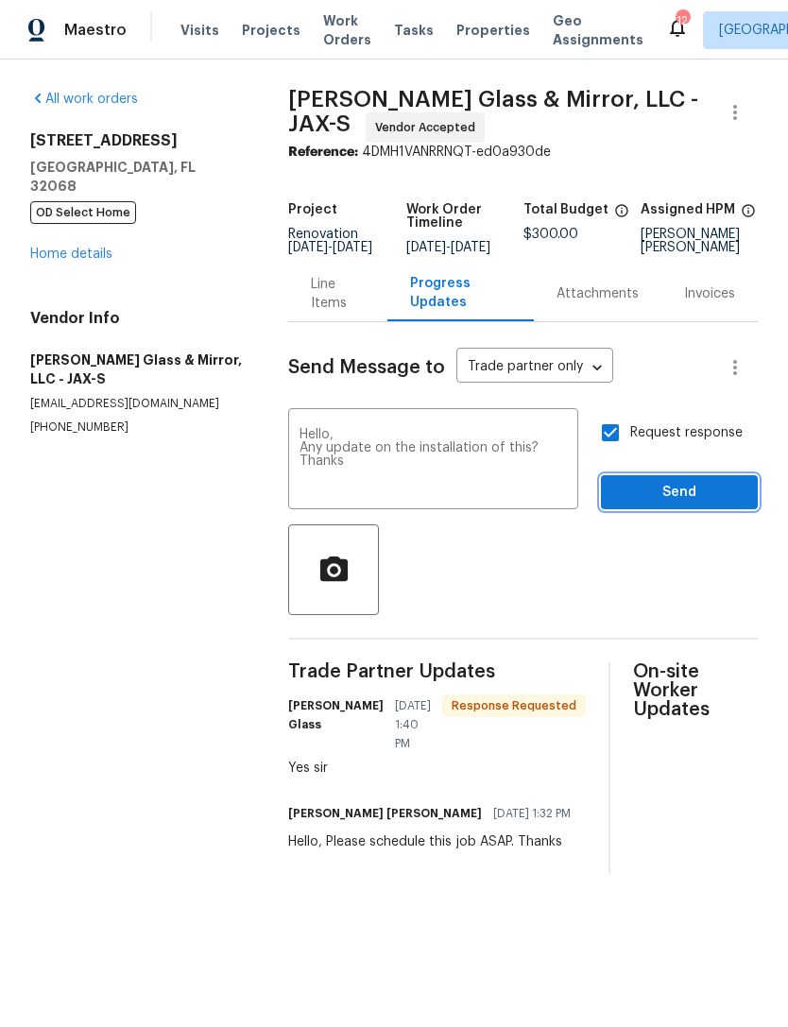
click at [682, 509] on button "Send" at bounding box center [679, 492] width 157 height 35
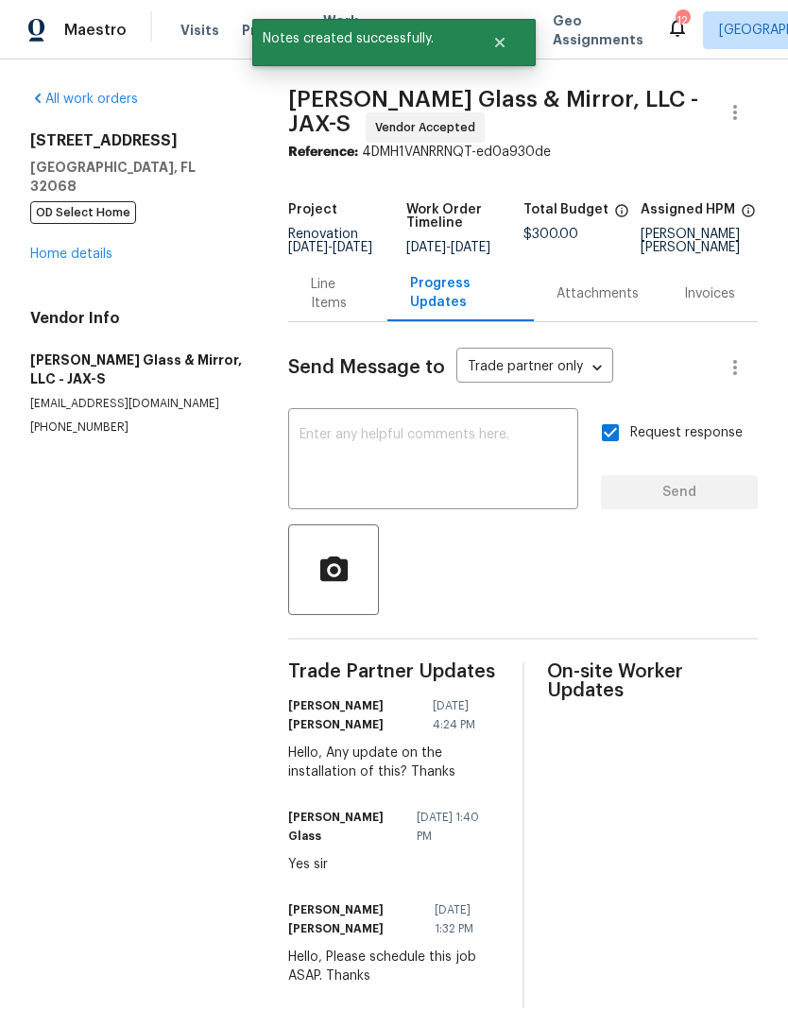
click at [92, 261] on link "Home details" at bounding box center [71, 254] width 82 height 13
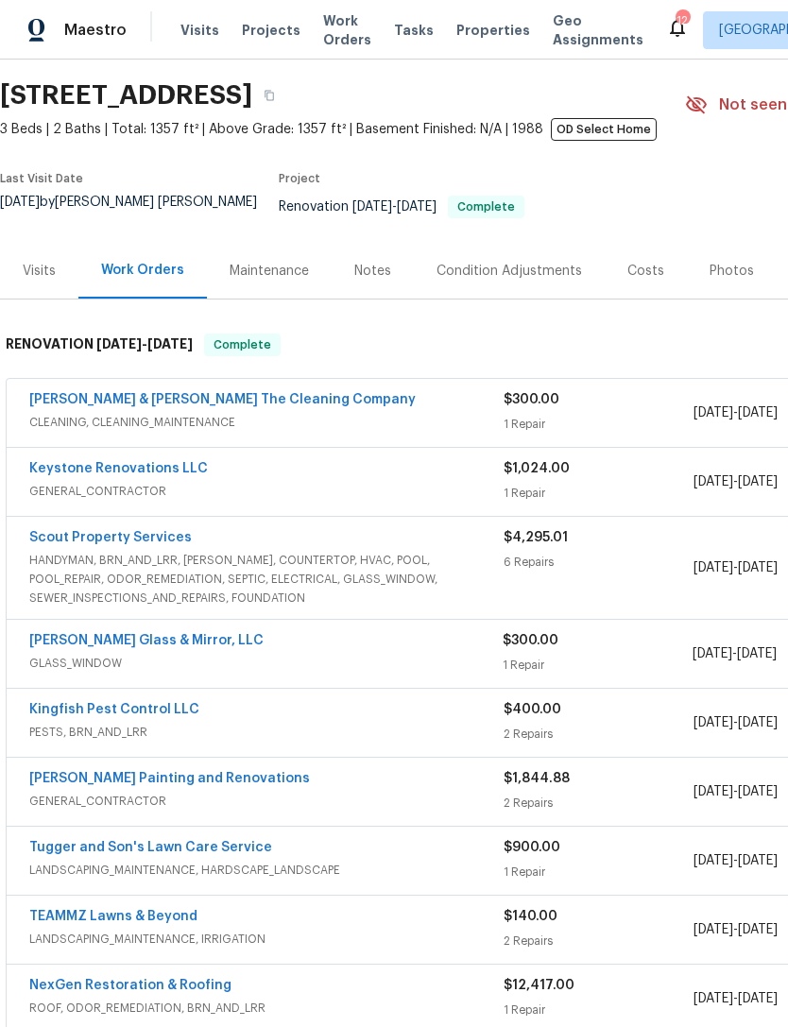
scroll to position [57, 0]
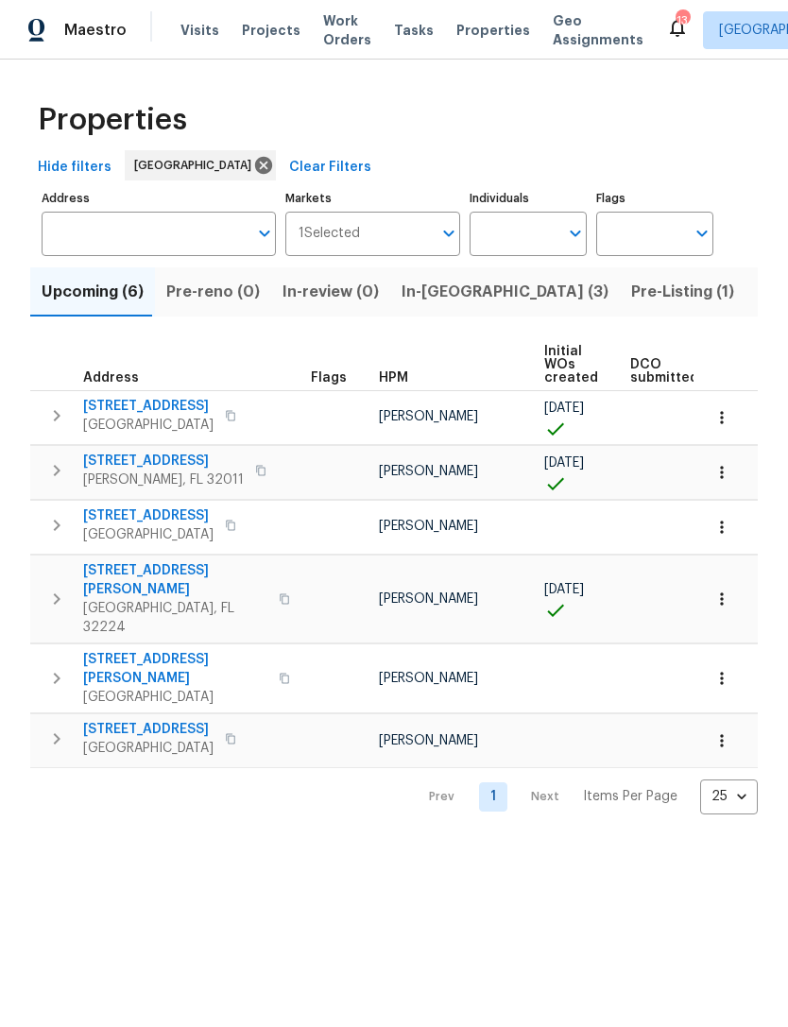
click at [631, 305] on span "Pre-Listing (1)" at bounding box center [682, 292] width 103 height 26
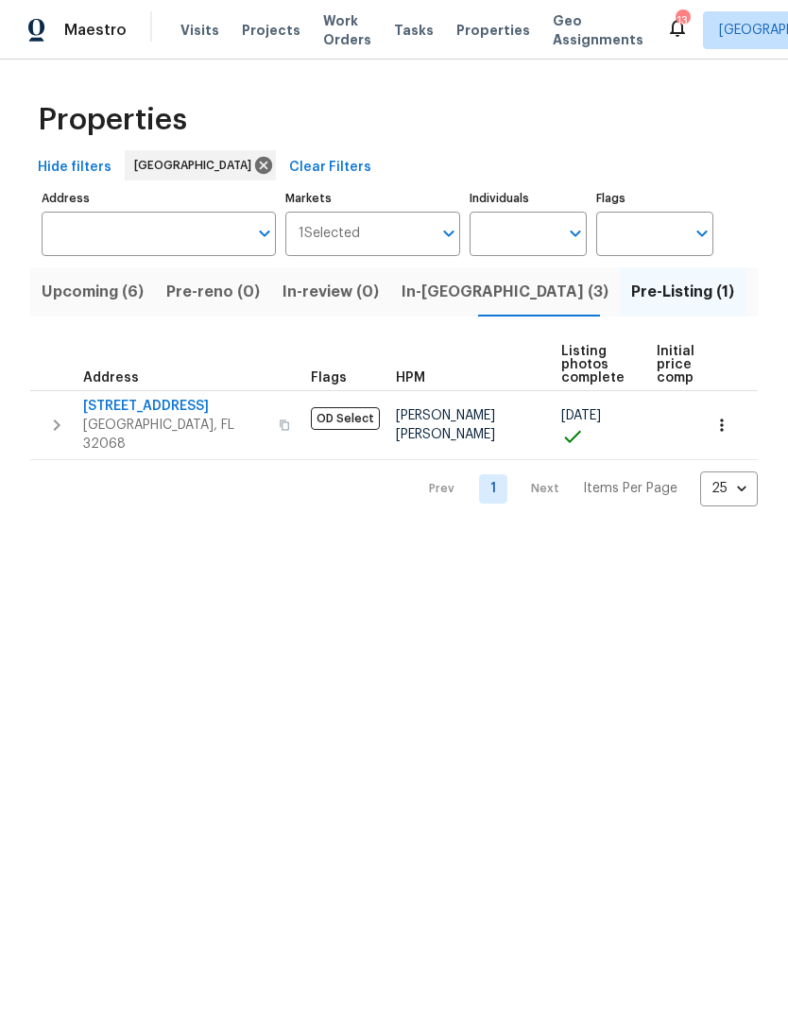
click at [757, 305] on span "Listed (69)" at bounding box center [798, 292] width 82 height 26
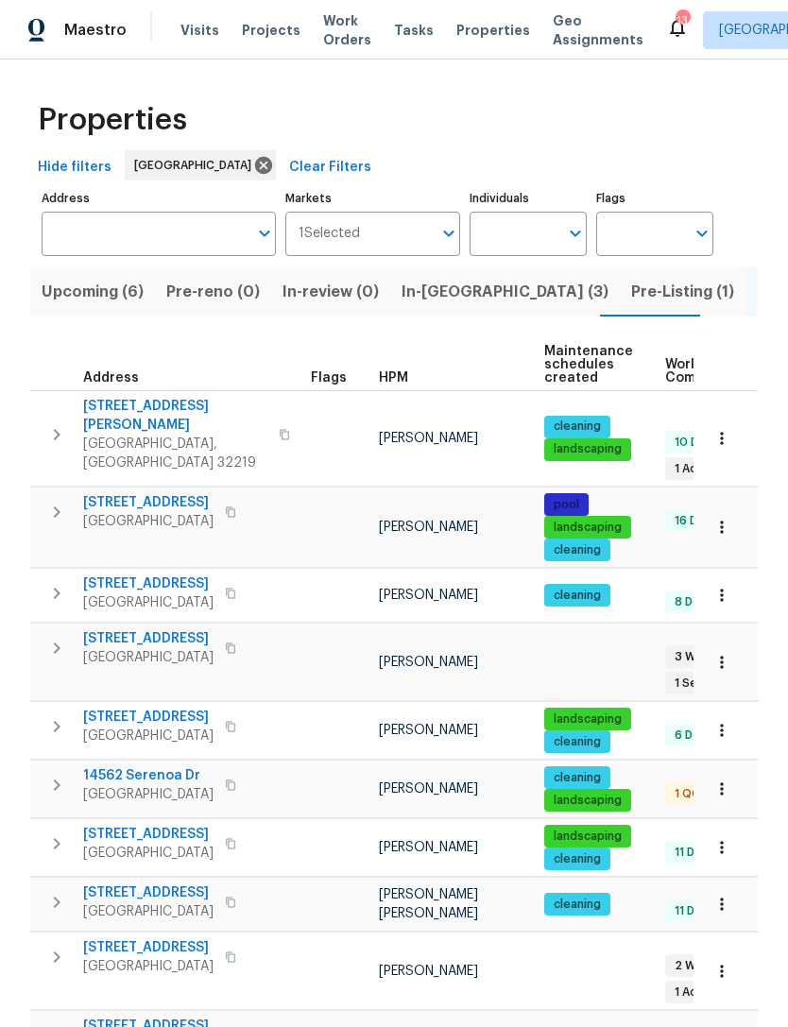
click at [375, 391] on th "HPM" at bounding box center [453, 365] width 165 height 52
click at [390, 385] on span "HPM" at bounding box center [393, 377] width 29 height 13
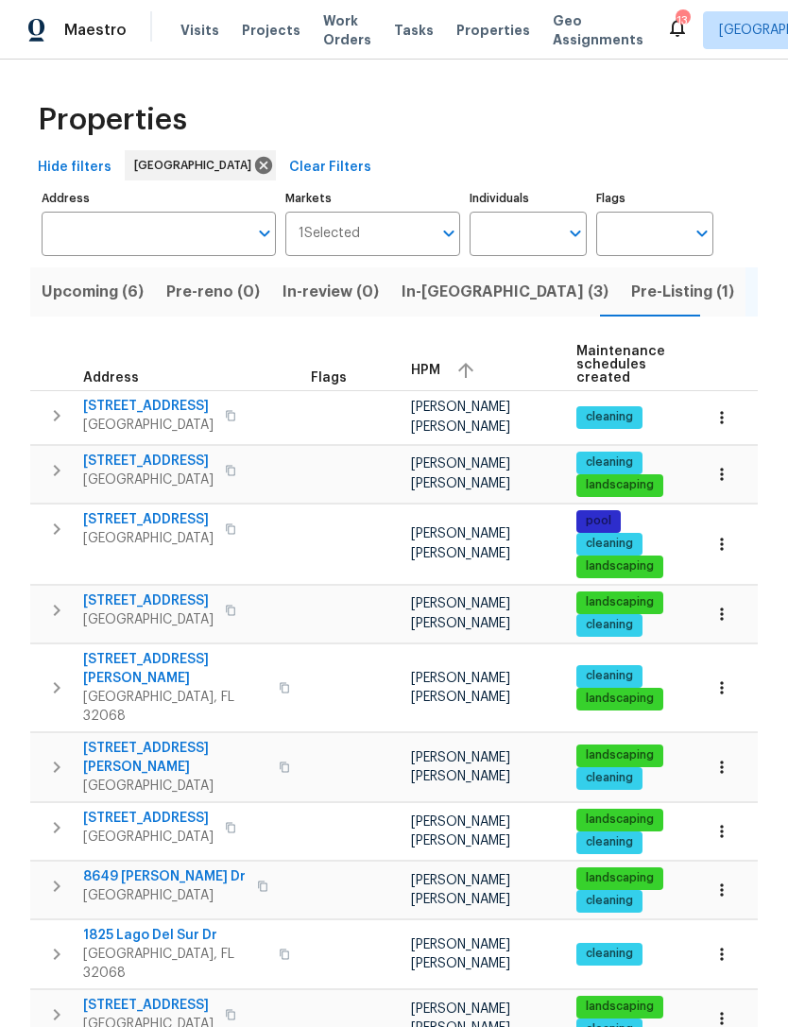
click at [196, 490] on span "Orange Park, FL 32065" at bounding box center [148, 480] width 130 height 19
click at [214, 416] on span "625 Oakleaf Plantation Pkwy Unit 112" at bounding box center [148, 406] width 130 height 19
click at [133, 782] on span "Orange Park, FL 32073" at bounding box center [175, 786] width 184 height 19
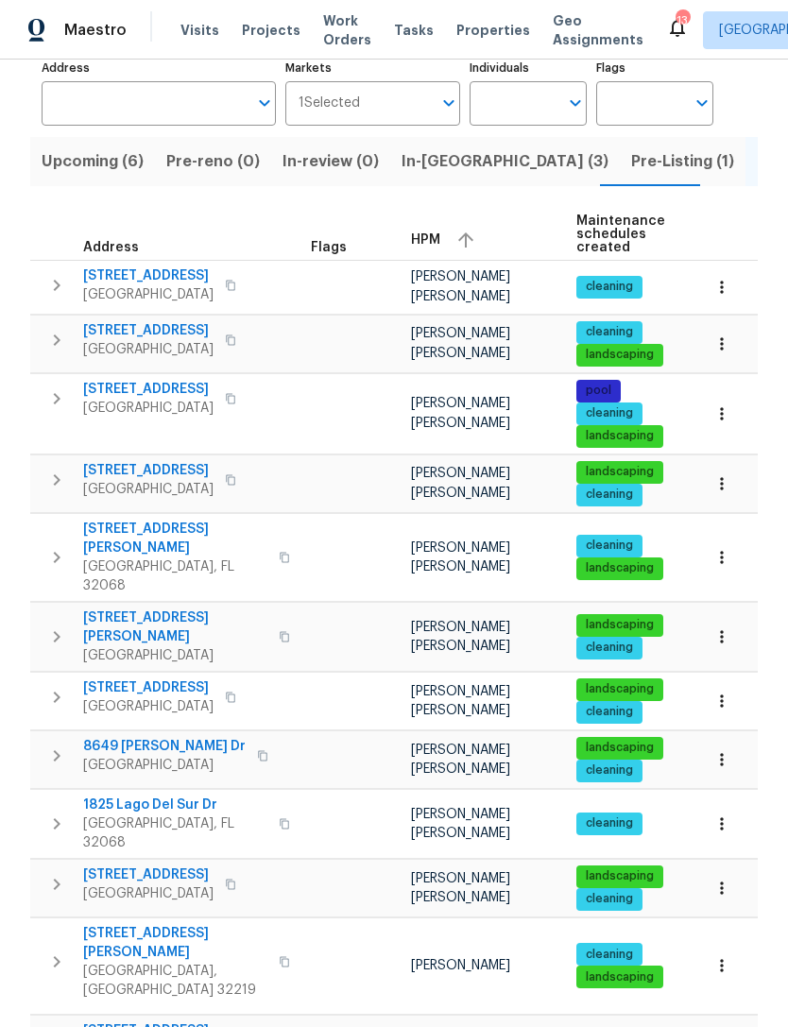
scroll to position [146, 0]
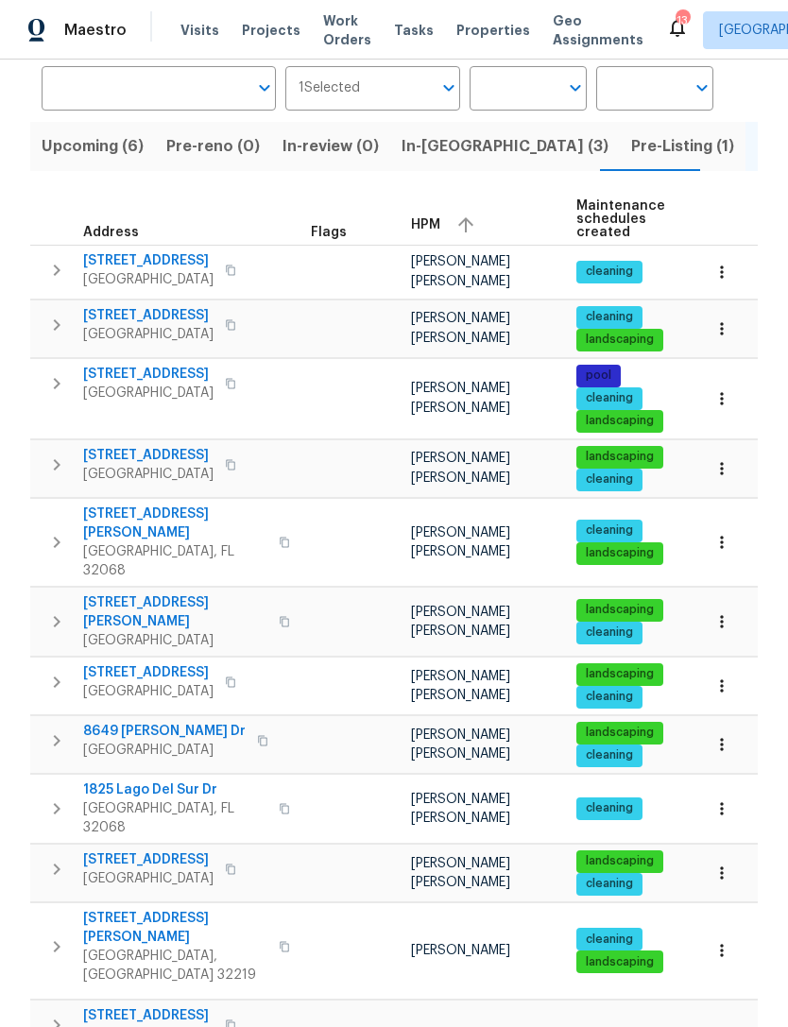
click at [198, 741] on span "8649 Dylan Michael Dr" at bounding box center [164, 731] width 163 height 19
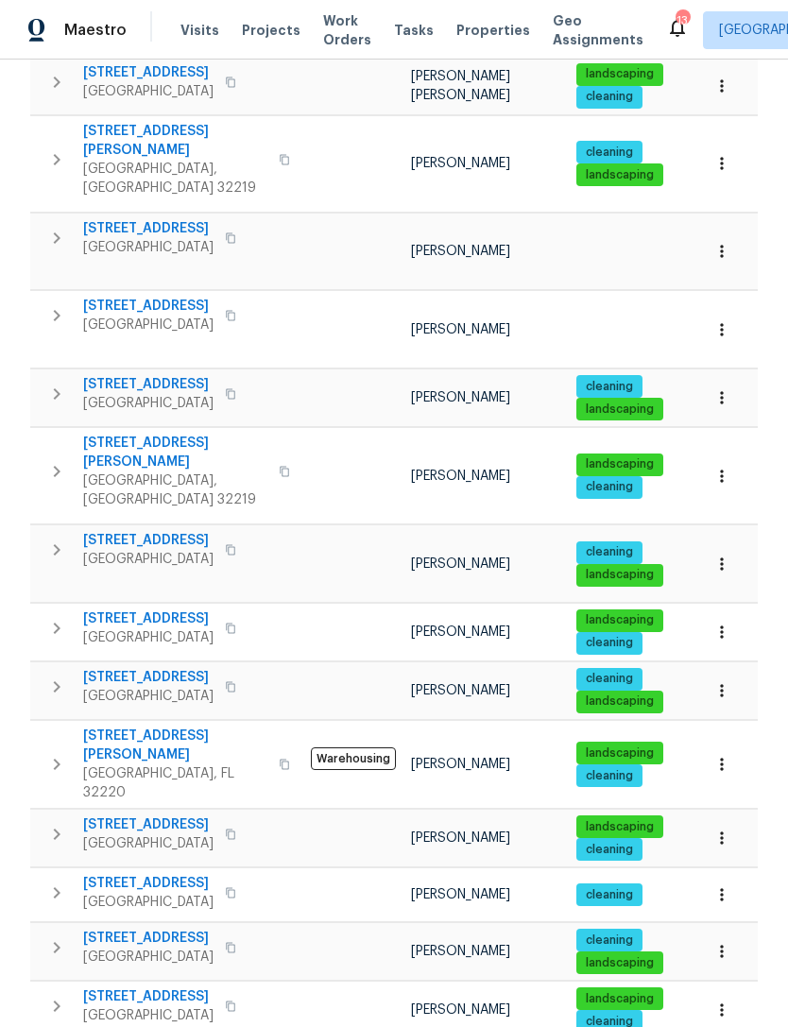
scroll to position [932, 0]
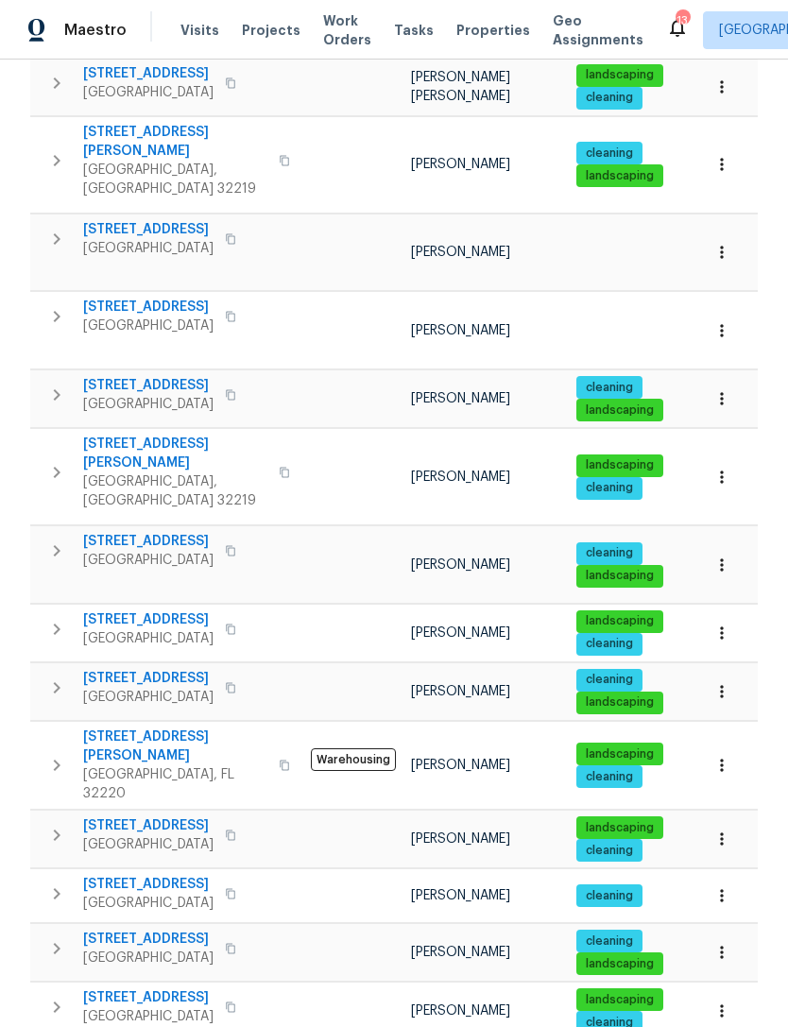
click at [181, 930] on span "7027 Beechfern Ln S" at bounding box center [148, 939] width 130 height 19
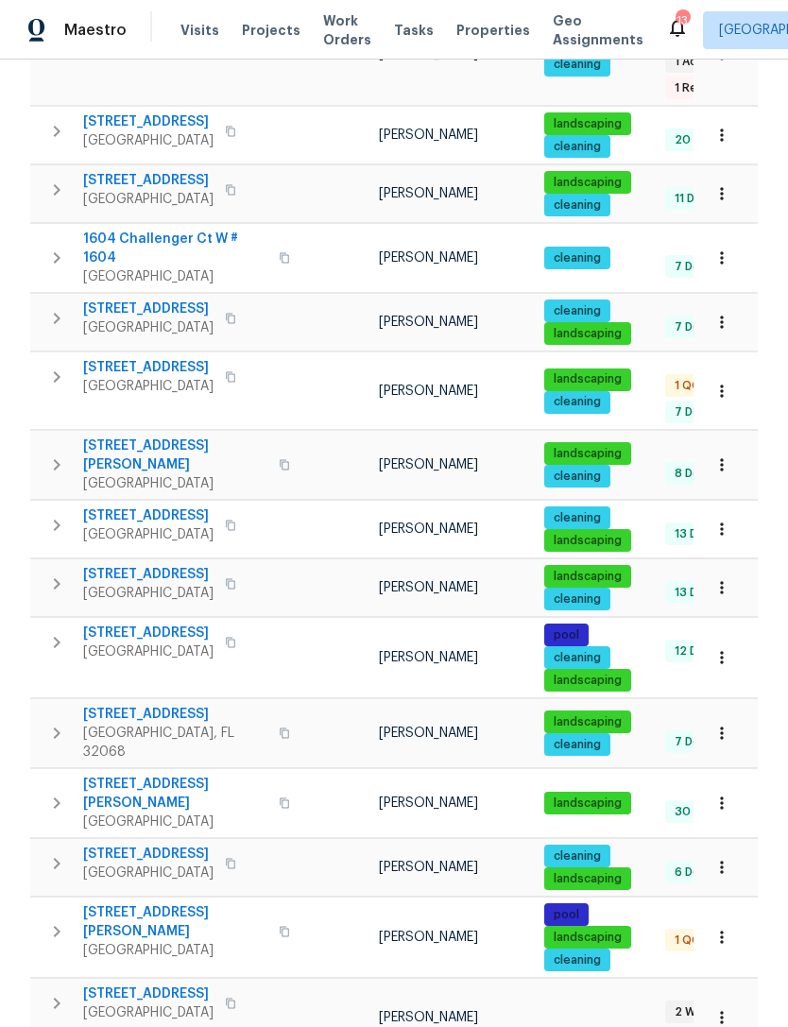
scroll to position [60, 0]
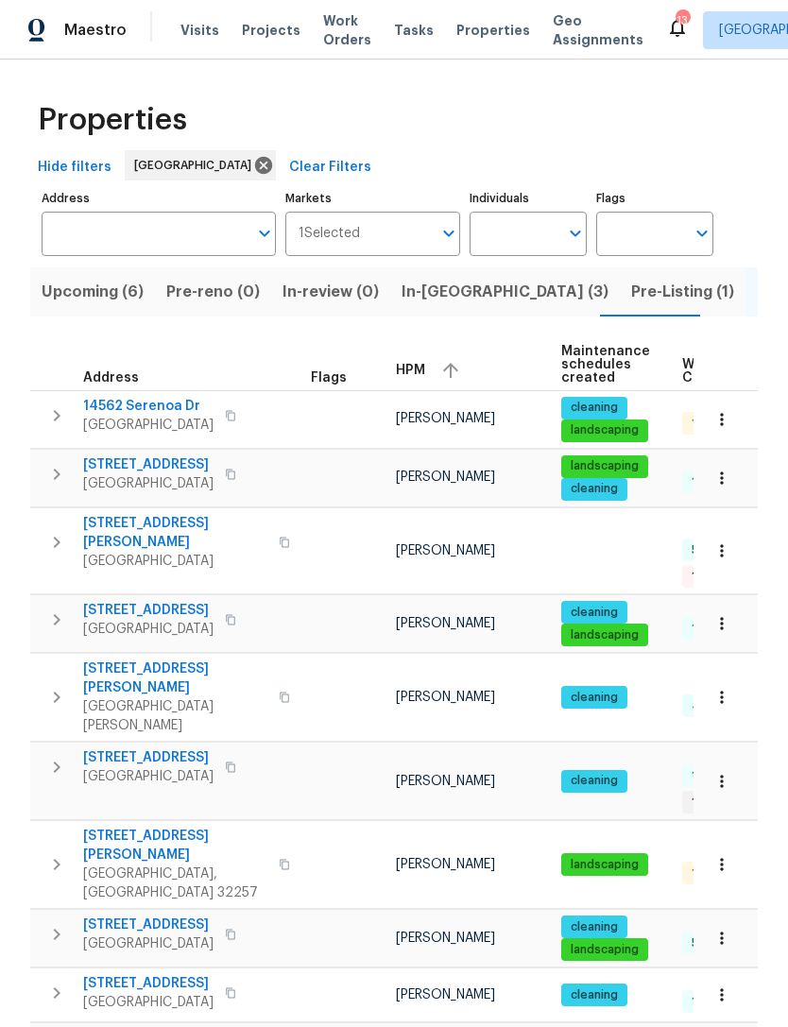
click at [351, 668] on td at bounding box center [345, 698] width 85 height 88
click at [352, 743] on td at bounding box center [345, 782] width 85 height 78
click at [198, 493] on span "Jacksonville, FL 32217" at bounding box center [148, 483] width 130 height 19
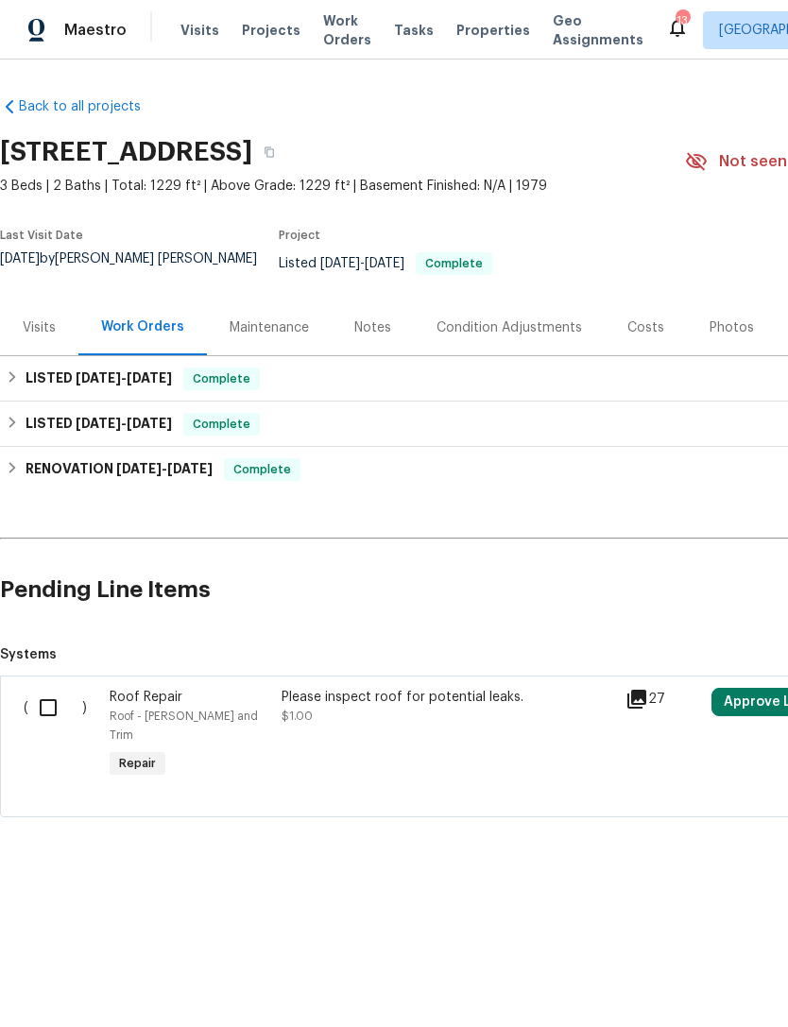
click at [57, 337] on div "Visits" at bounding box center [39, 328] width 78 height 56
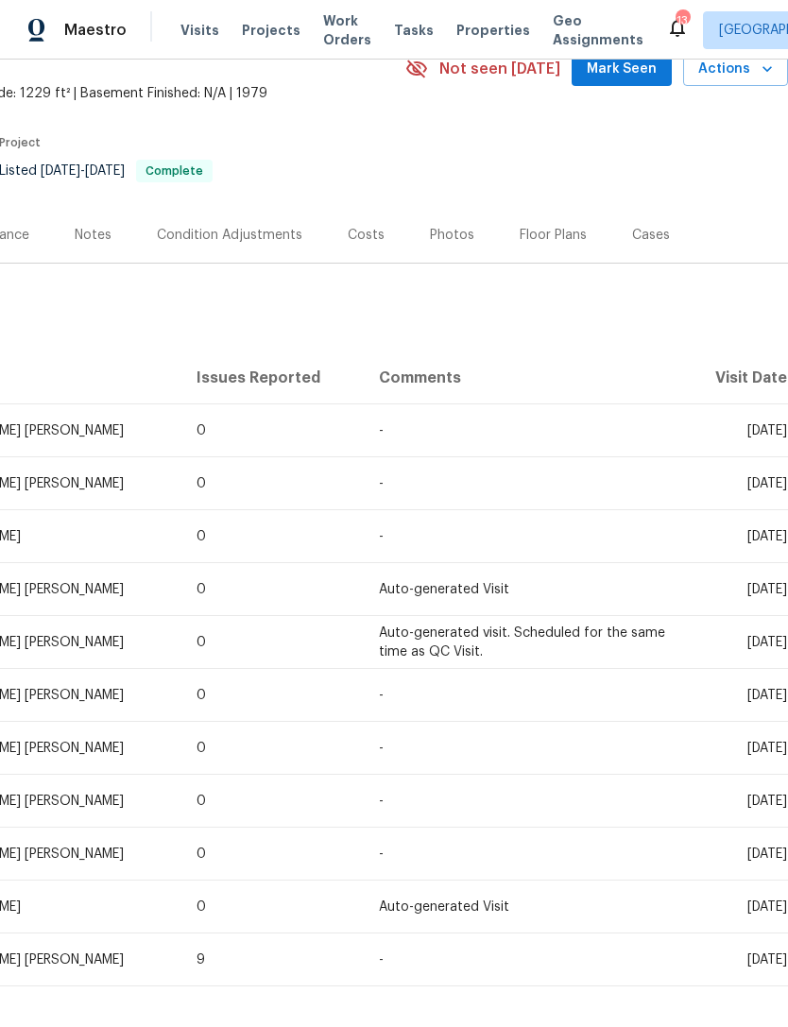
scroll to position [93, 280]
click at [759, 78] on icon "button" at bounding box center [767, 69] width 19 height 19
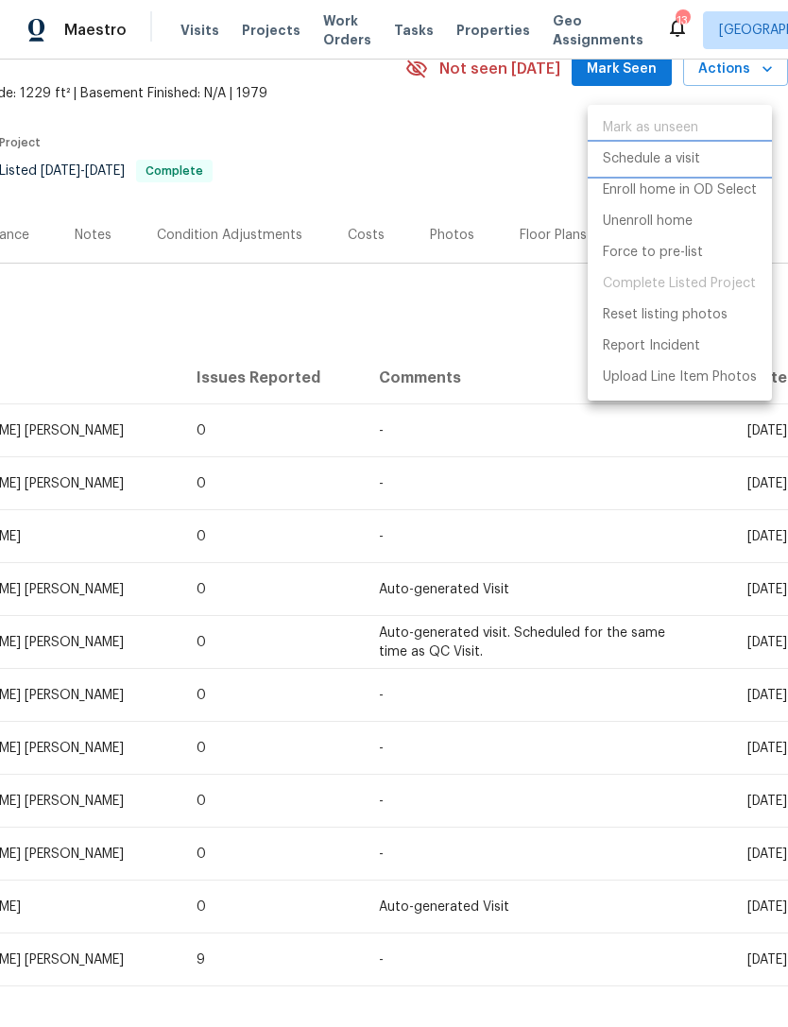
click at [693, 154] on p "Schedule a visit" at bounding box center [651, 159] width 97 height 20
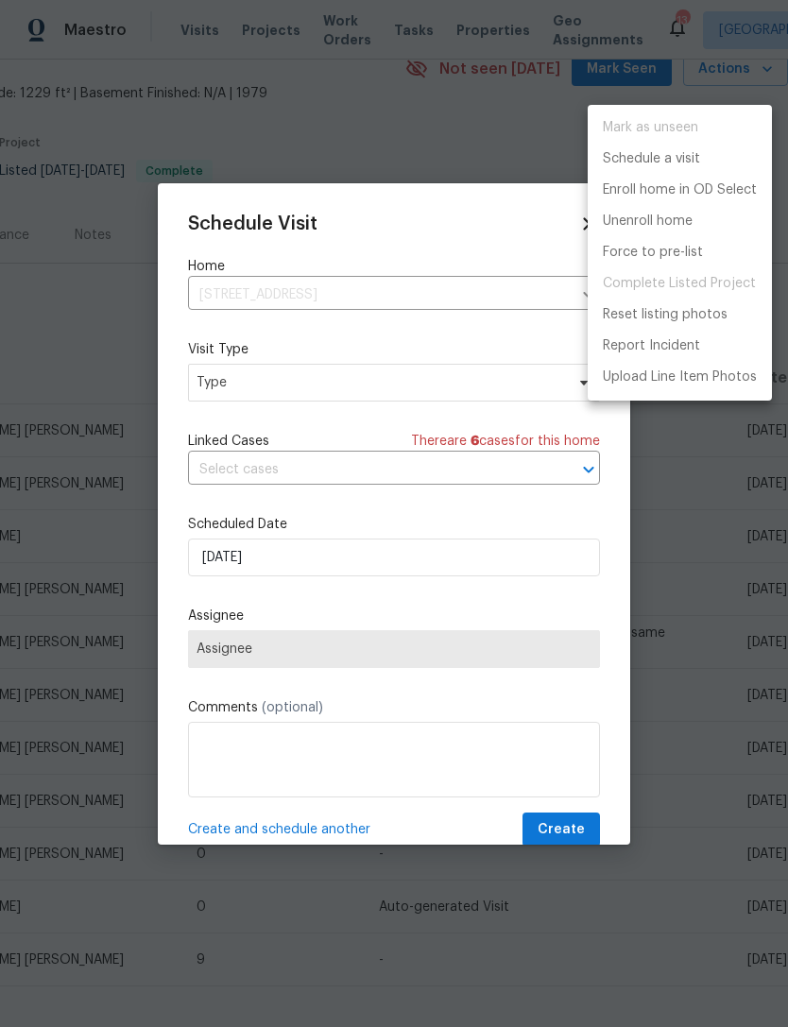
click at [403, 388] on div at bounding box center [394, 513] width 788 height 1027
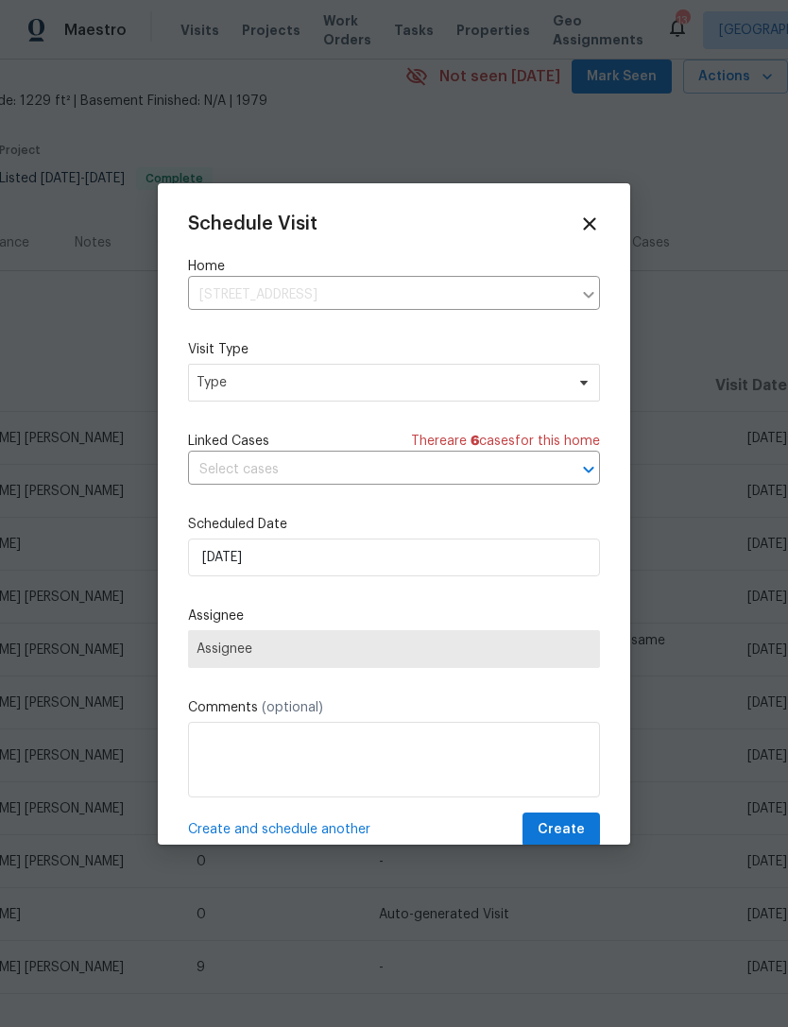
click at [402, 388] on div "Mark as unseen Schedule a visit Enroll home in OD Select Unenroll home Force to…" at bounding box center [394, 513] width 788 height 1027
click at [550, 392] on span "Type" at bounding box center [381, 382] width 368 height 19
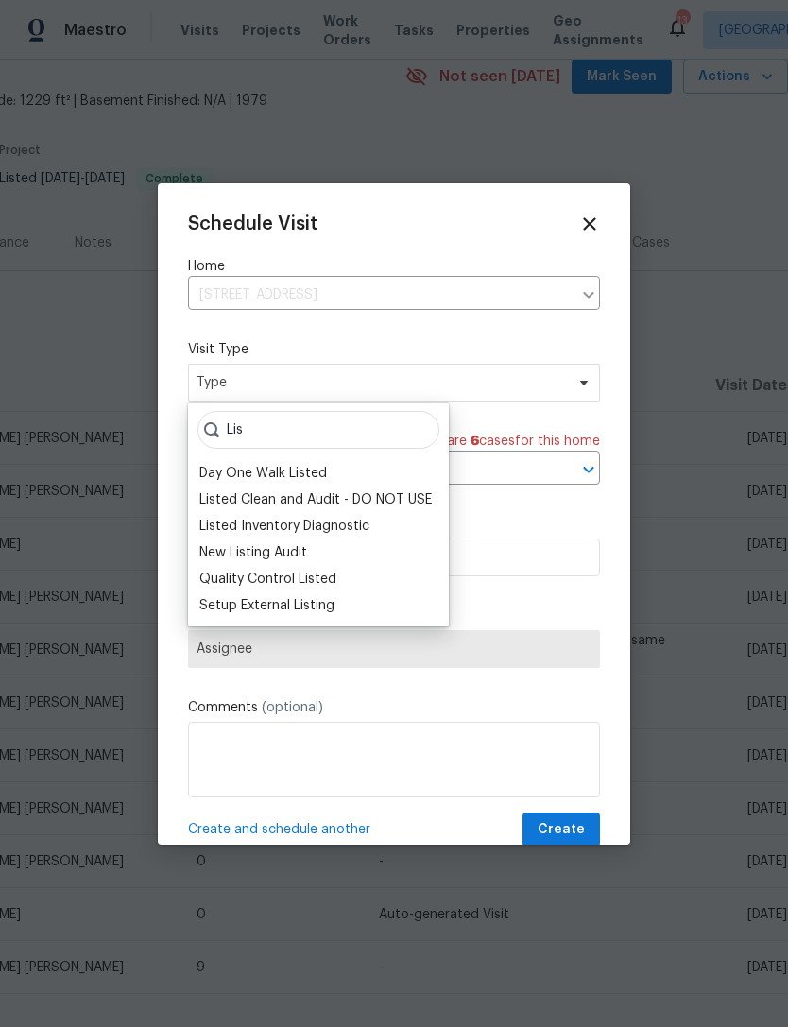
type input "Lis"
click at [362, 529] on div "Listed Inventory Diagnostic" at bounding box center [284, 526] width 170 height 19
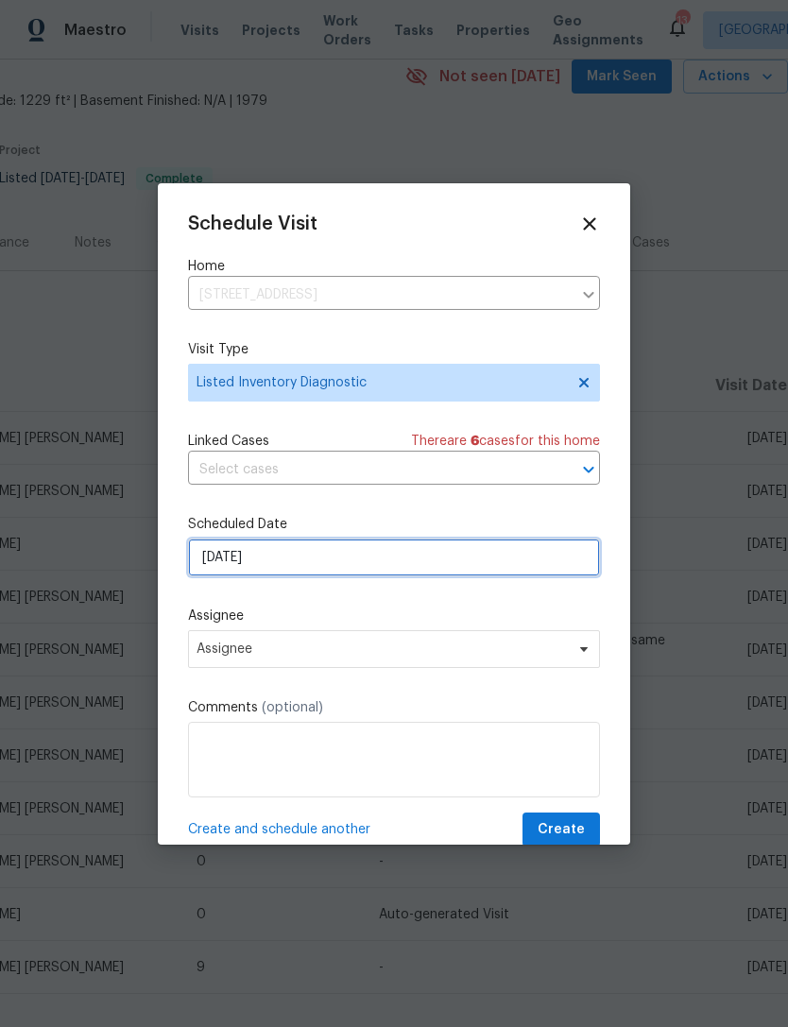
click at [336, 570] on input "10/1/2025" at bounding box center [394, 558] width 412 height 38
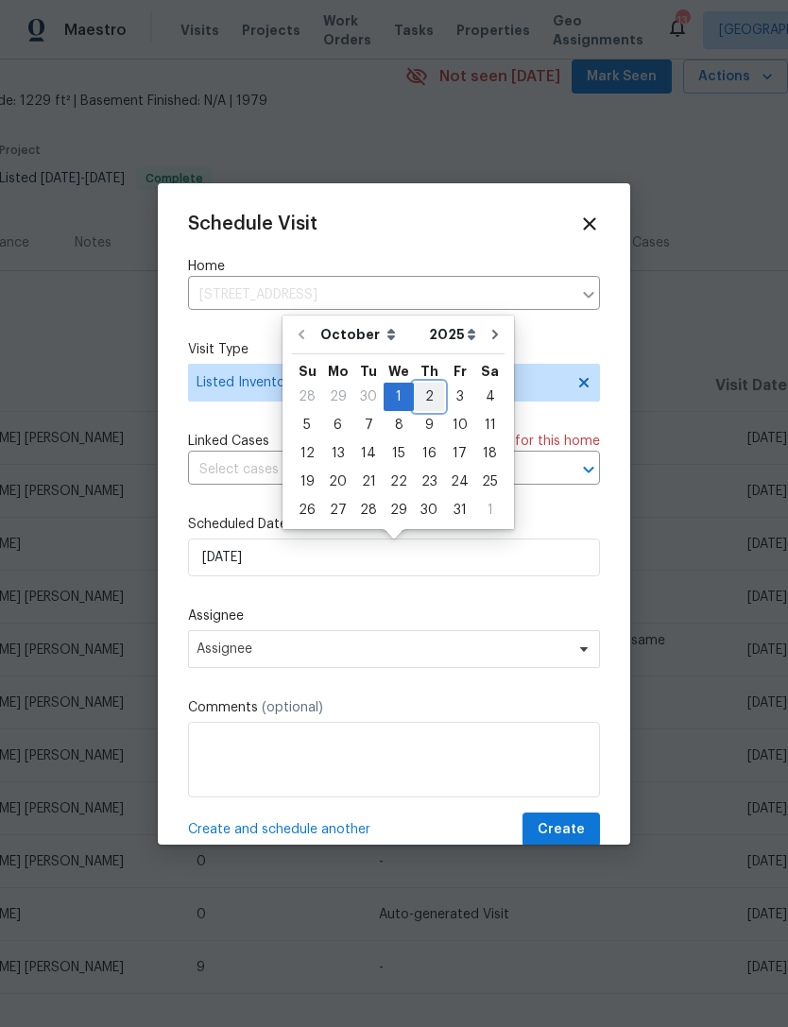
click at [425, 395] on div "2" at bounding box center [429, 397] width 30 height 26
type input "10/2/2025"
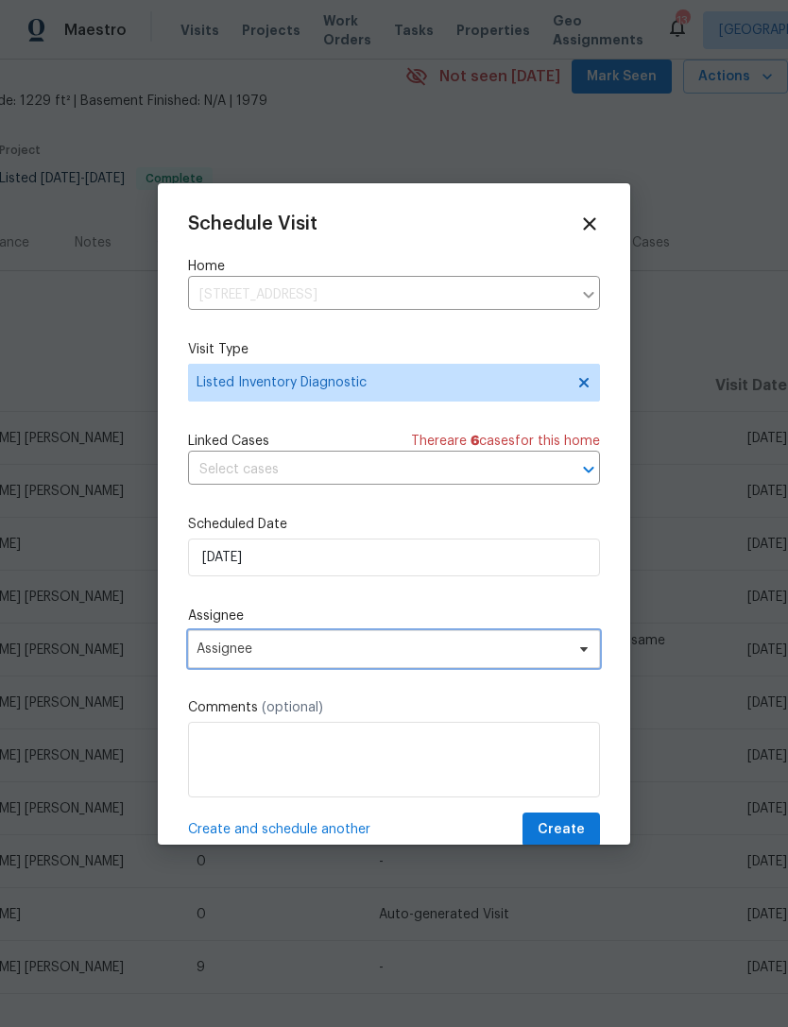
click at [343, 650] on span "Assignee" at bounding box center [382, 649] width 371 height 15
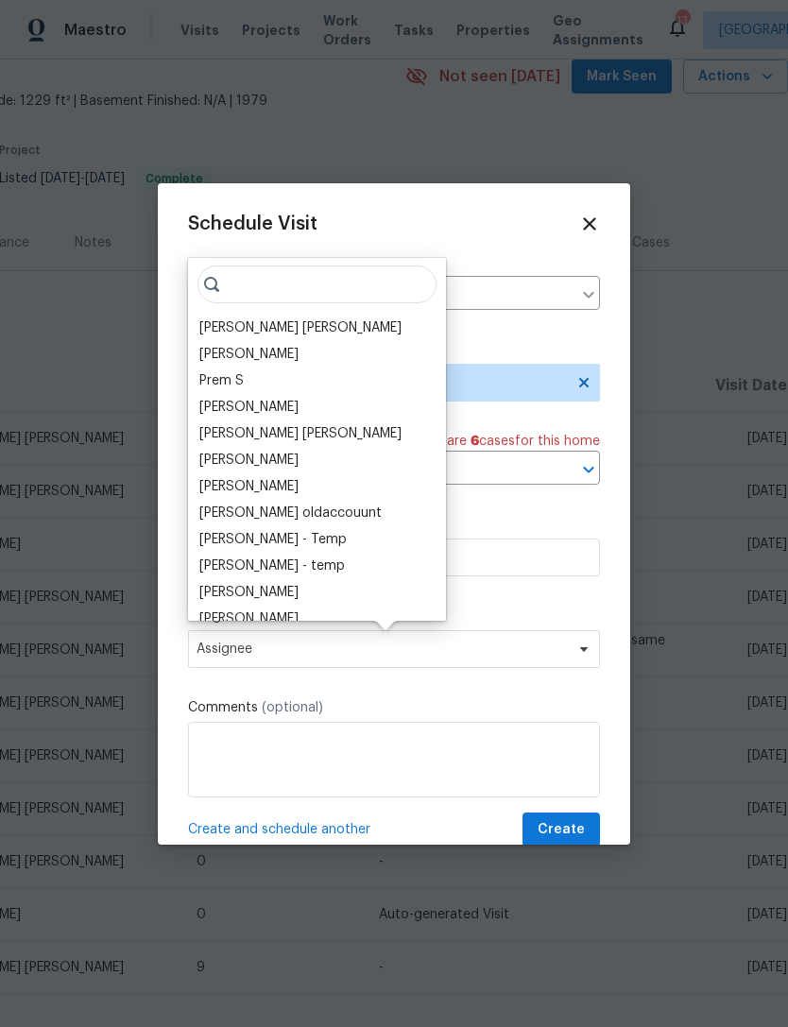
click at [314, 335] on div "[PERSON_NAME] [PERSON_NAME]" at bounding box center [300, 328] width 202 height 19
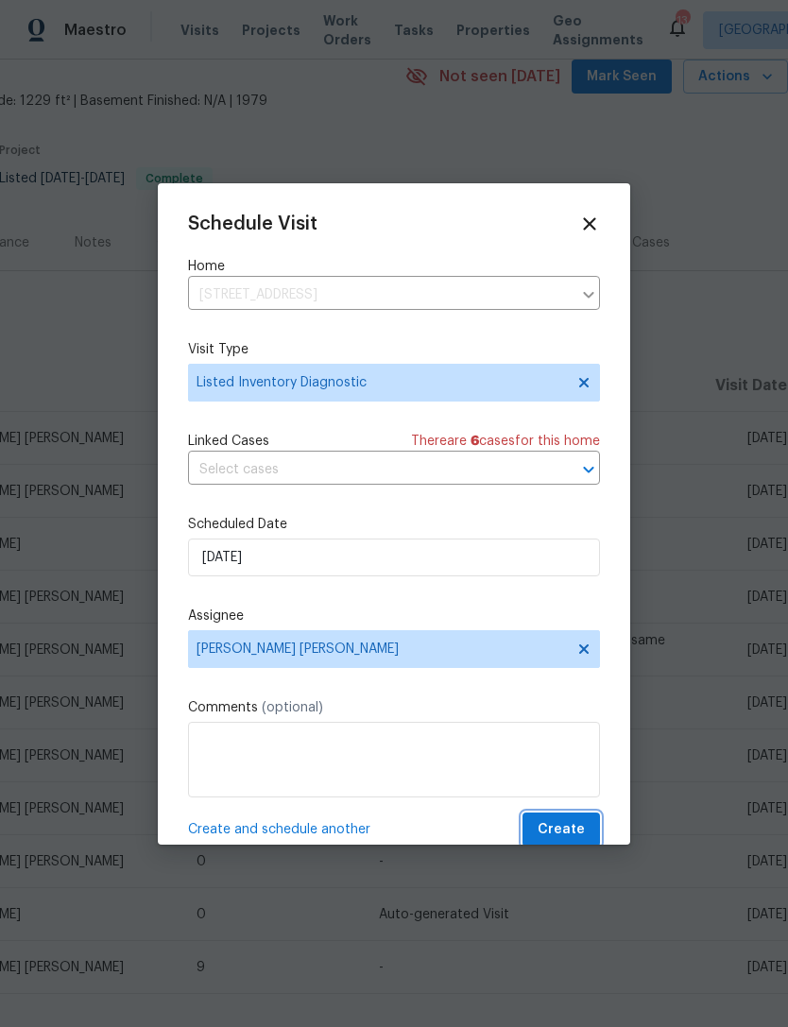
click at [578, 830] on span "Create" at bounding box center [561, 831] width 47 height 24
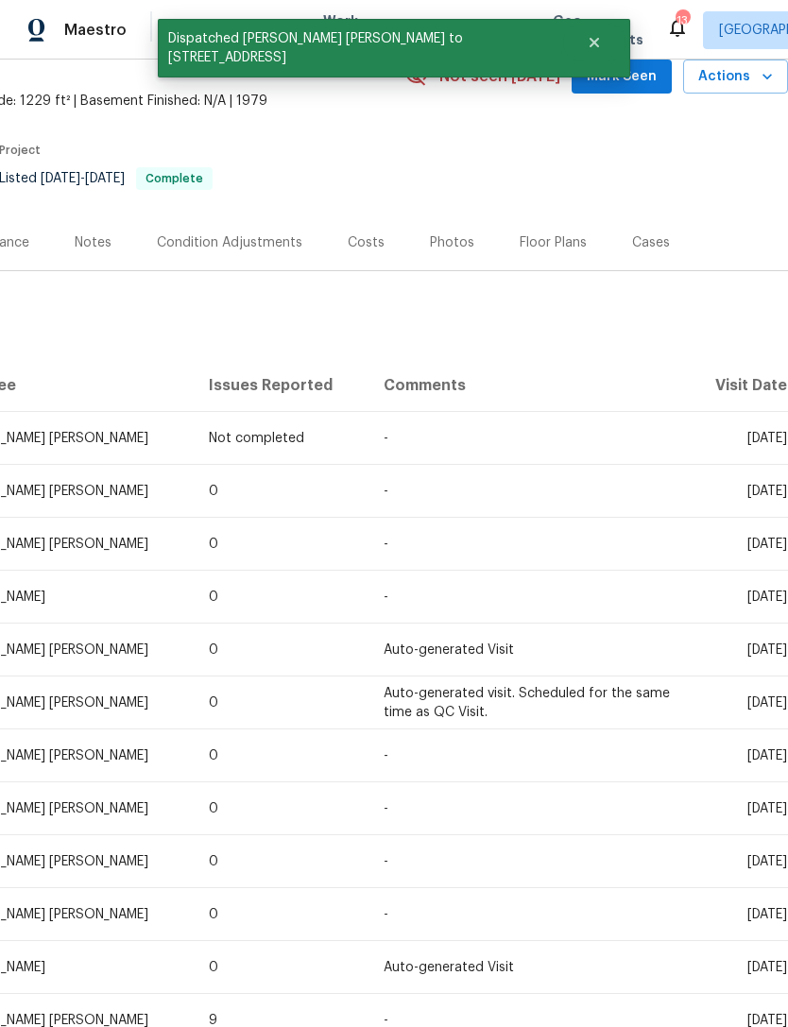
click at [250, 6] on div "Maestro Visits Projects Work Orders Tasks Properties Geo Assignments 13 Jackson…" at bounding box center [394, 30] width 788 height 60
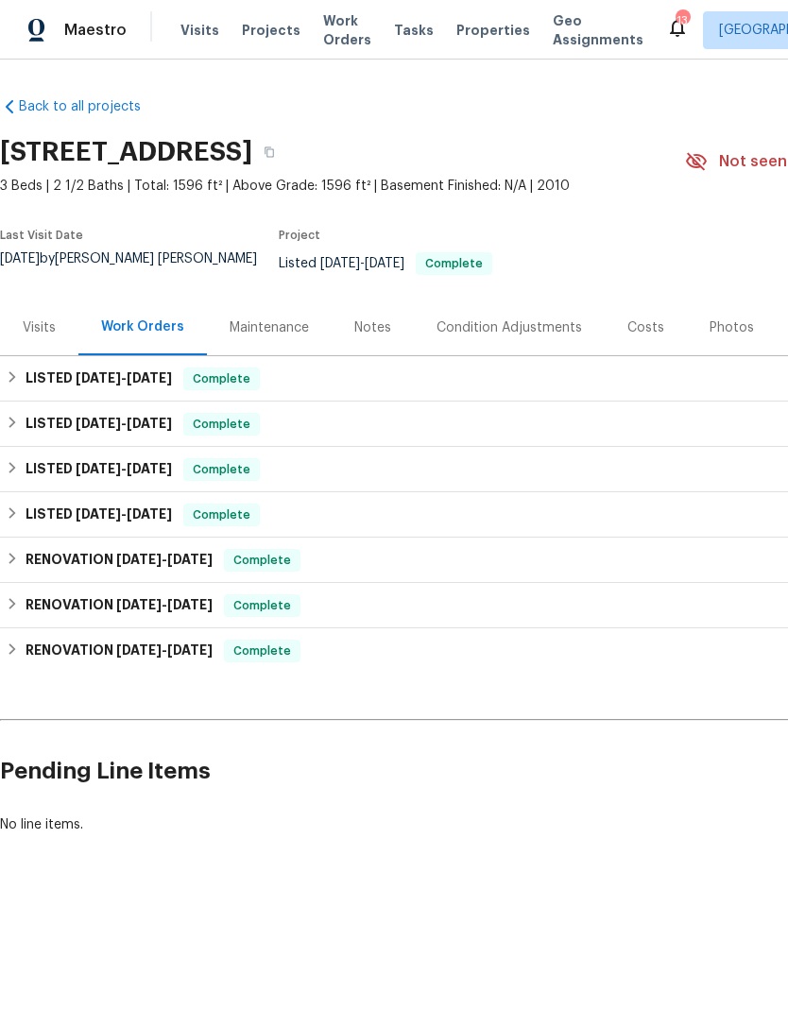
click at [40, 355] on div "Visits" at bounding box center [39, 328] width 78 height 56
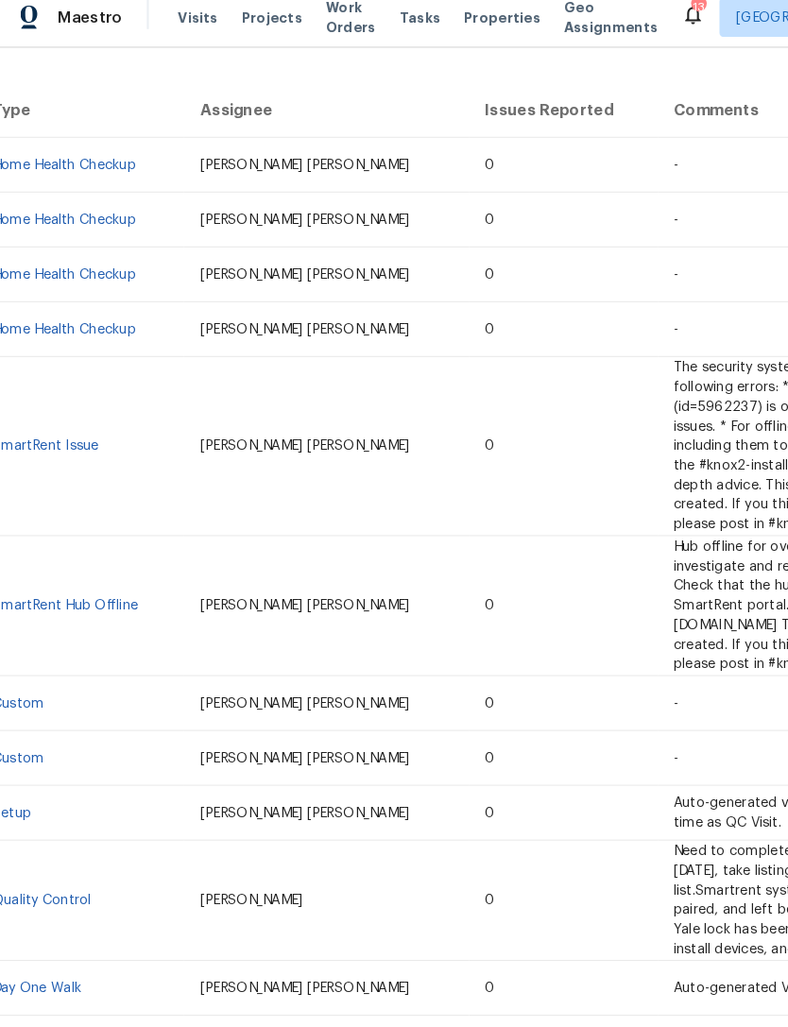
scroll to position [350, 0]
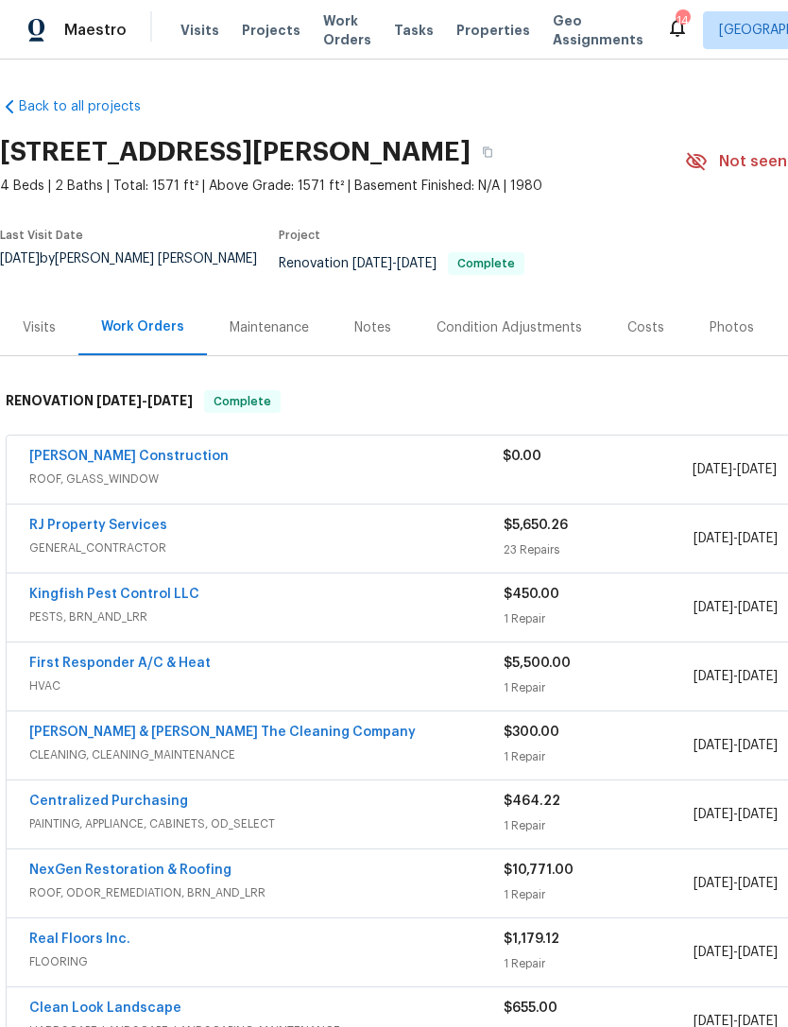
click at [49, 323] on div "Visits" at bounding box center [39, 328] width 33 height 19
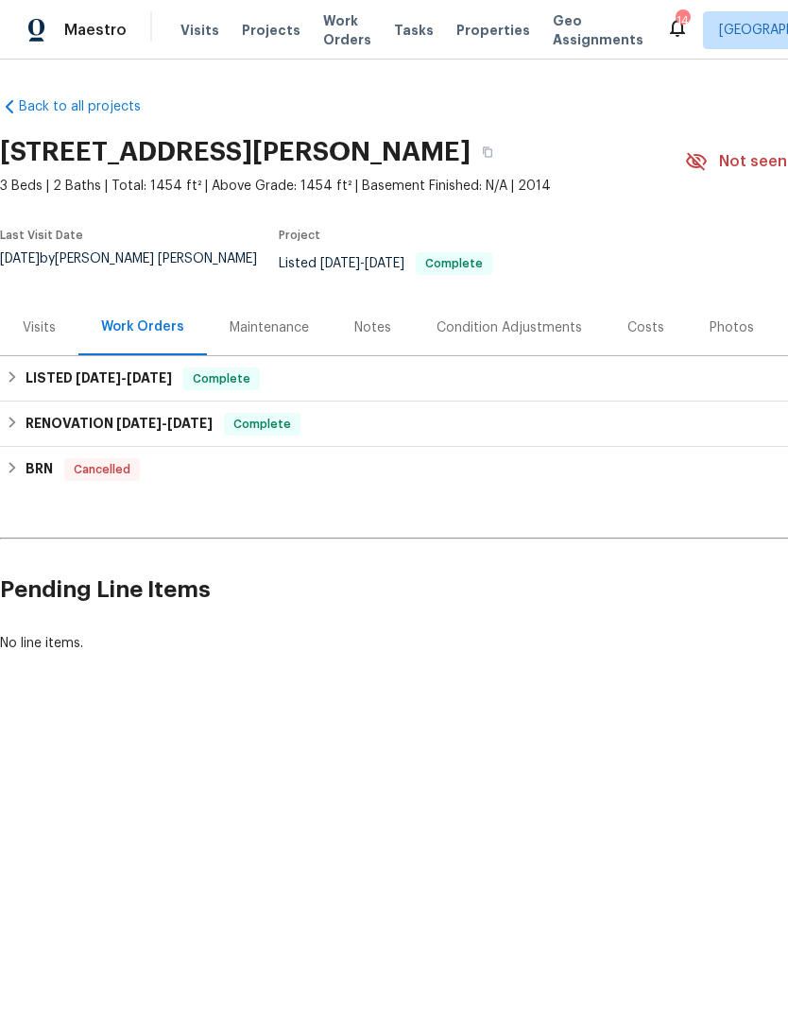
click at [44, 333] on div "Visits" at bounding box center [39, 328] width 33 height 19
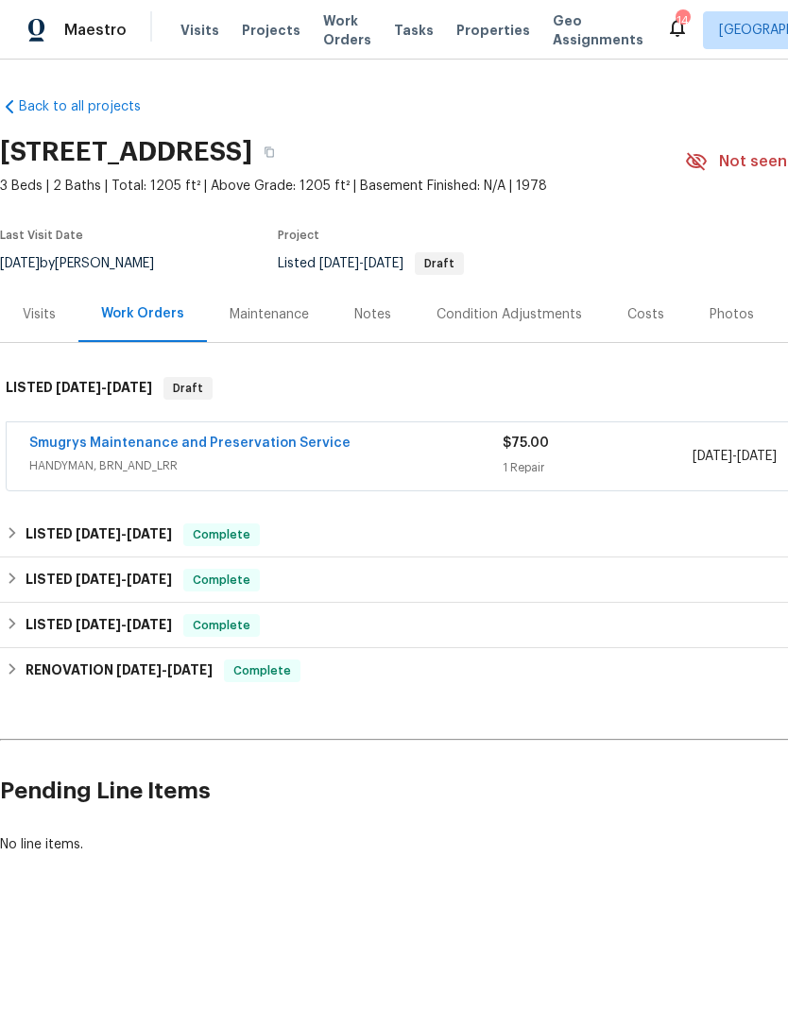
click at [310, 475] on span "HANDYMAN, BRN_AND_LRR" at bounding box center [266, 466] width 474 height 19
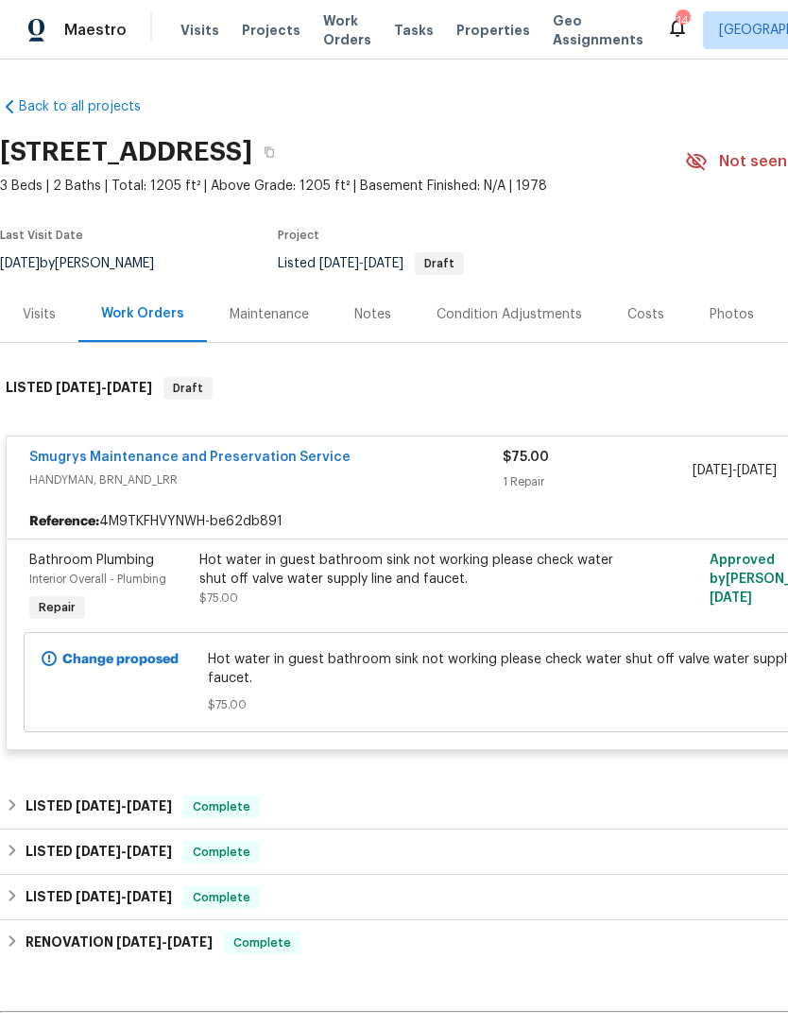
click at [215, 490] on span "HANDYMAN, BRN_AND_LRR" at bounding box center [266, 480] width 474 height 19
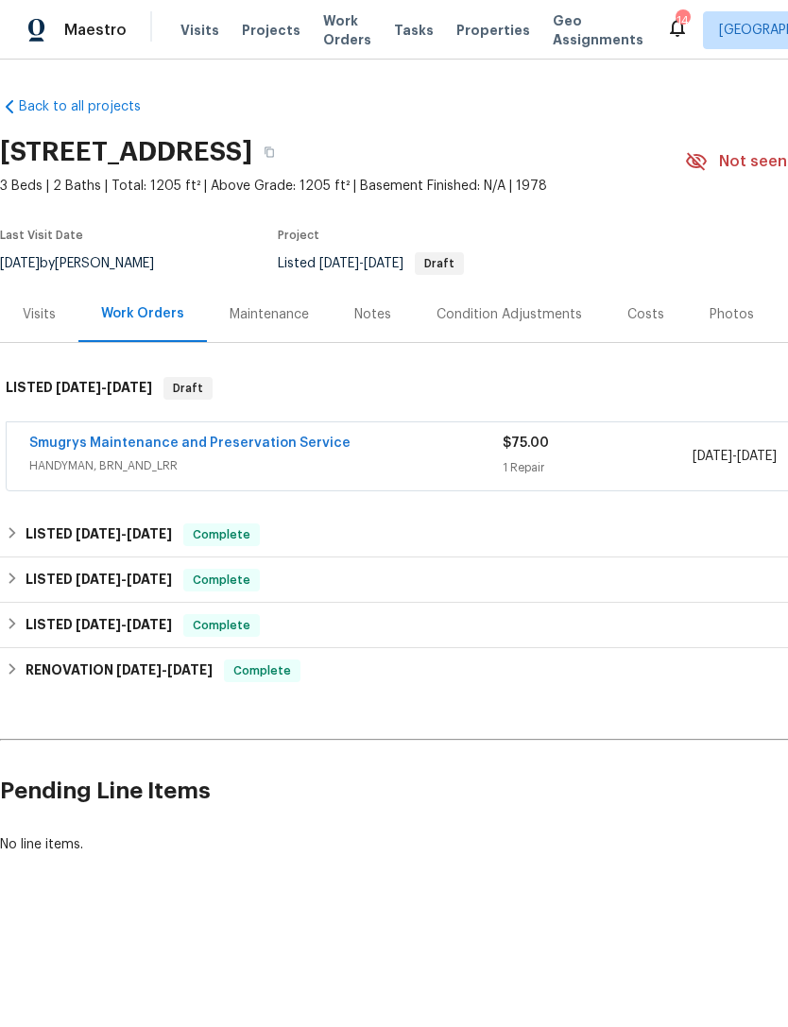
click at [42, 324] on div "Visits" at bounding box center [39, 314] width 33 height 19
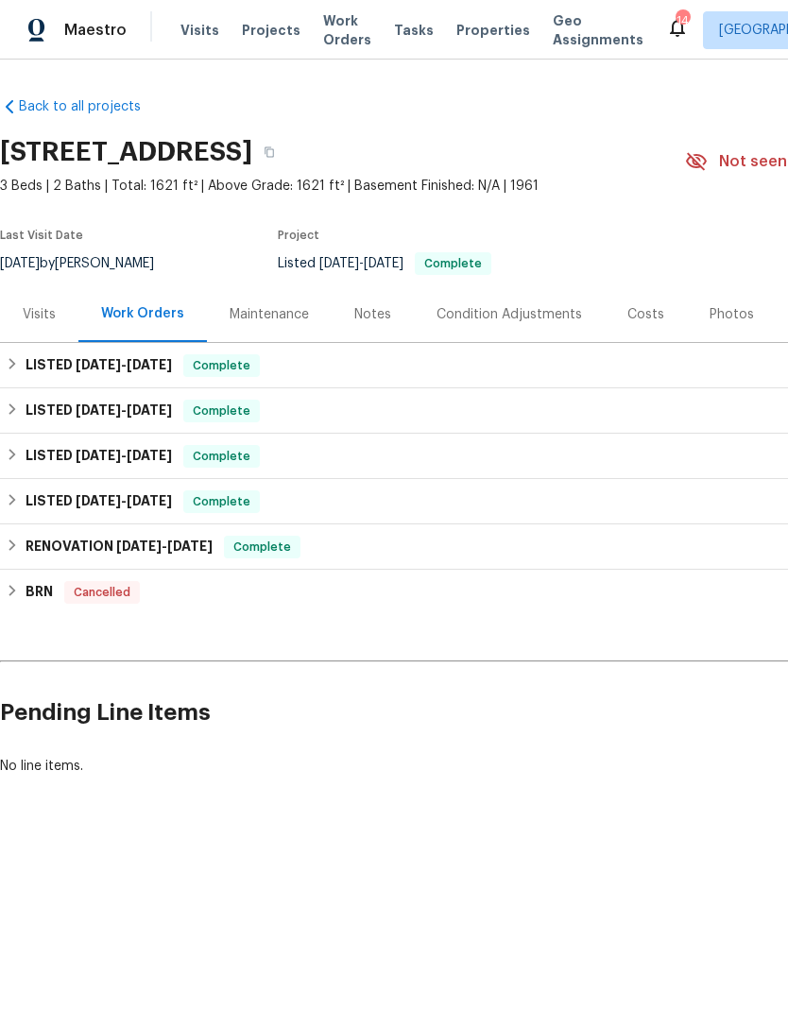
click at [325, 647] on div "Back to all projects [STREET_ADDRESS] 3 Beds | 2 Baths | Total: 1621 ft² | Abov…" at bounding box center [534, 436] width 1068 height 709
click at [387, 645] on div "Back to all projects [STREET_ADDRESS] 3 Beds | 2 Baths | Total: 1621 ft² | Abov…" at bounding box center [534, 436] width 1068 height 709
